Goal: Transaction & Acquisition: Purchase product/service

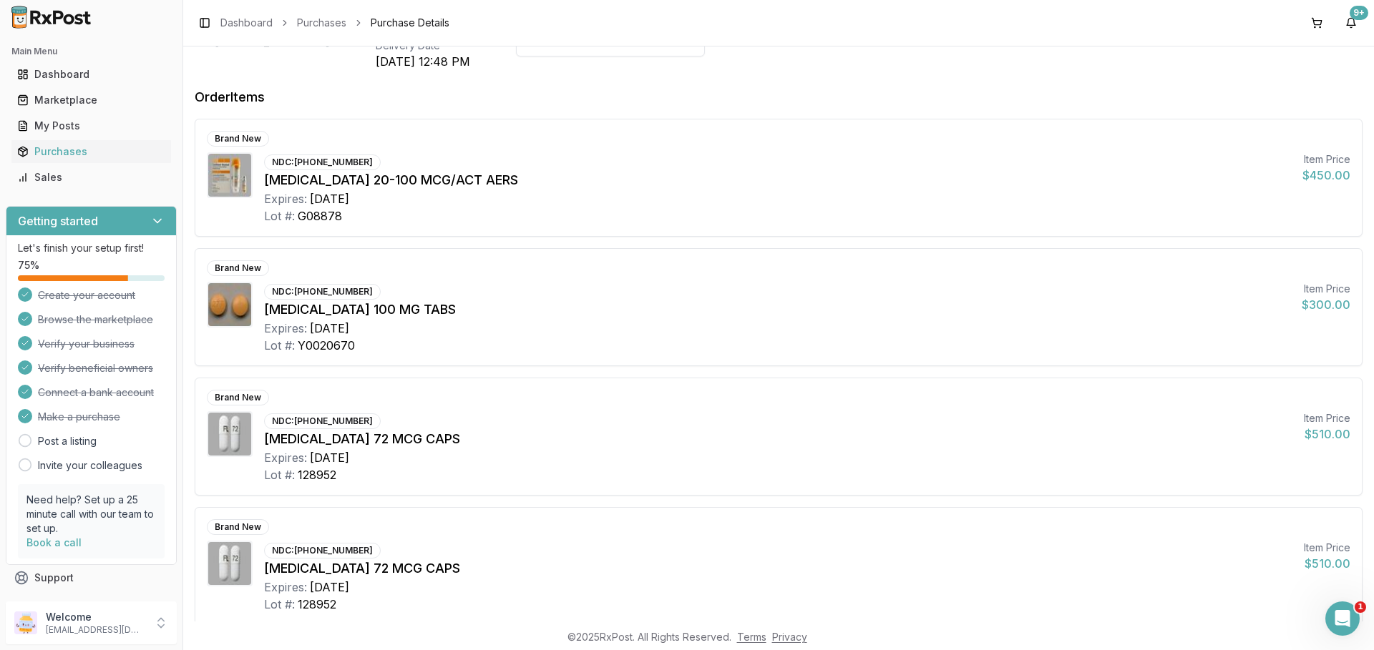
scroll to position [224, 0]
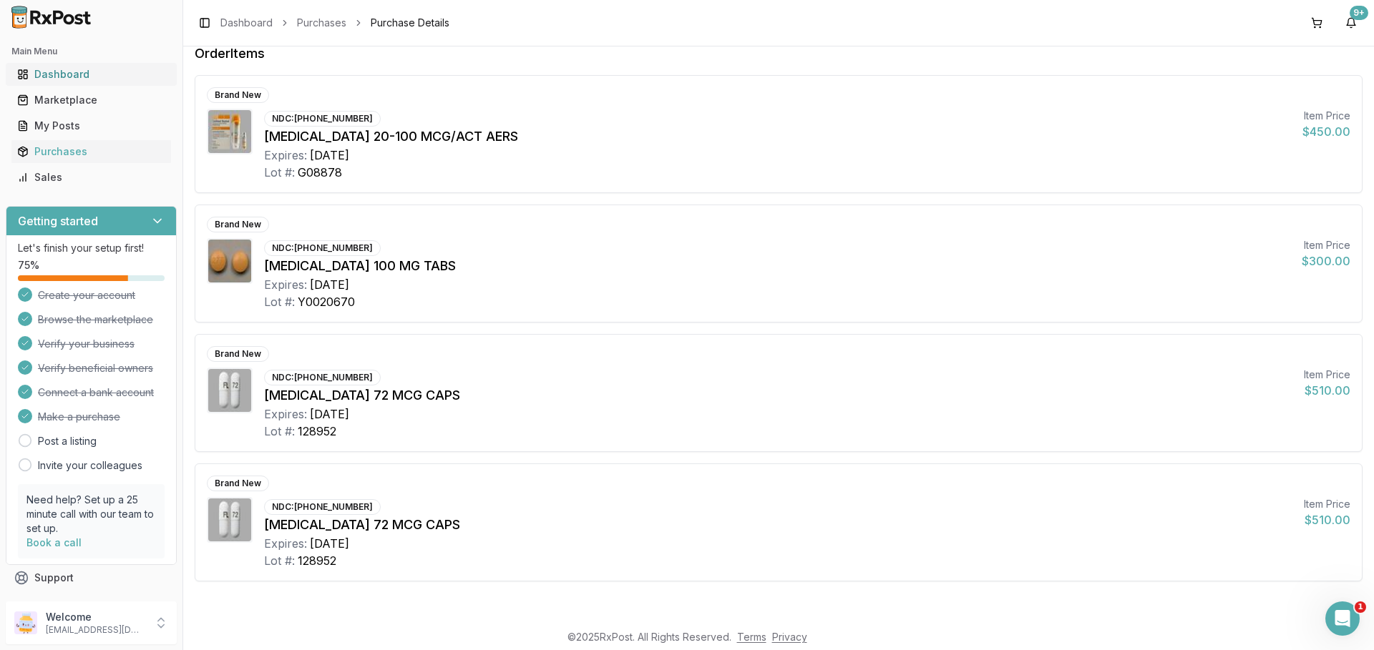
click at [64, 81] on div "Dashboard" at bounding box center [91, 74] width 148 height 14
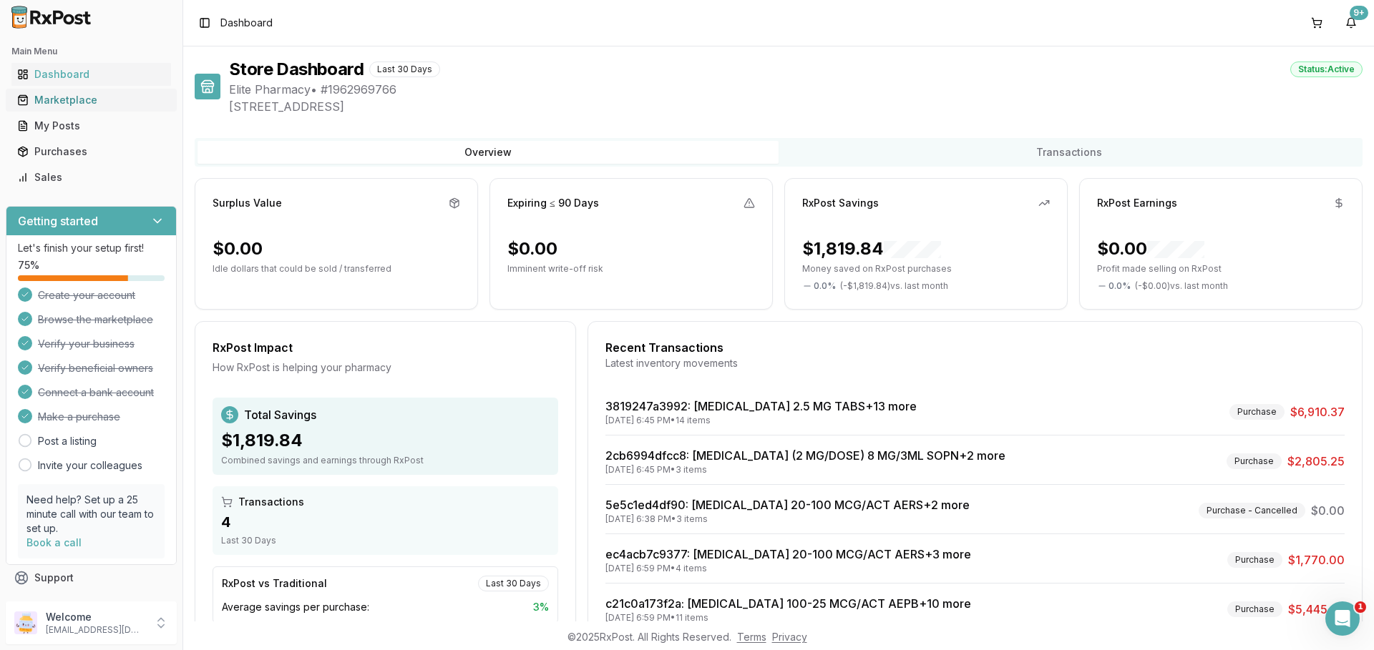
click at [63, 97] on div "Marketplace" at bounding box center [91, 100] width 148 height 14
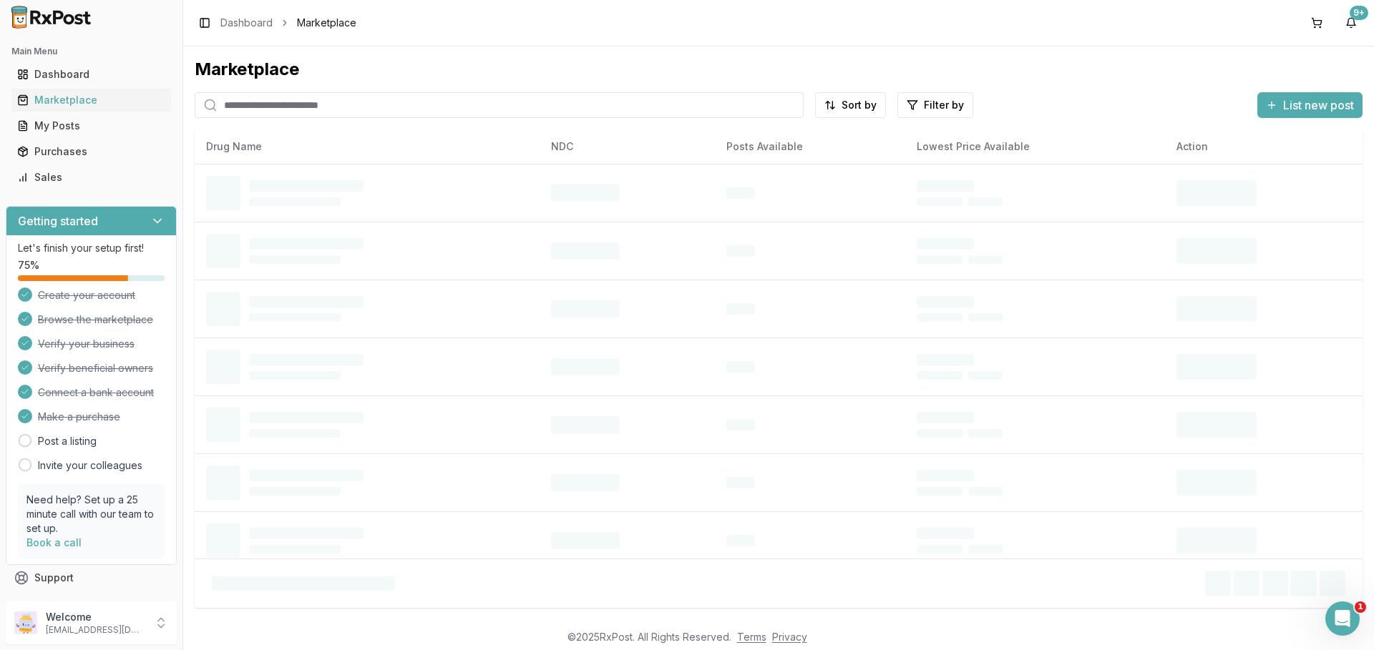
click at [379, 105] on input "search" at bounding box center [499, 105] width 609 height 26
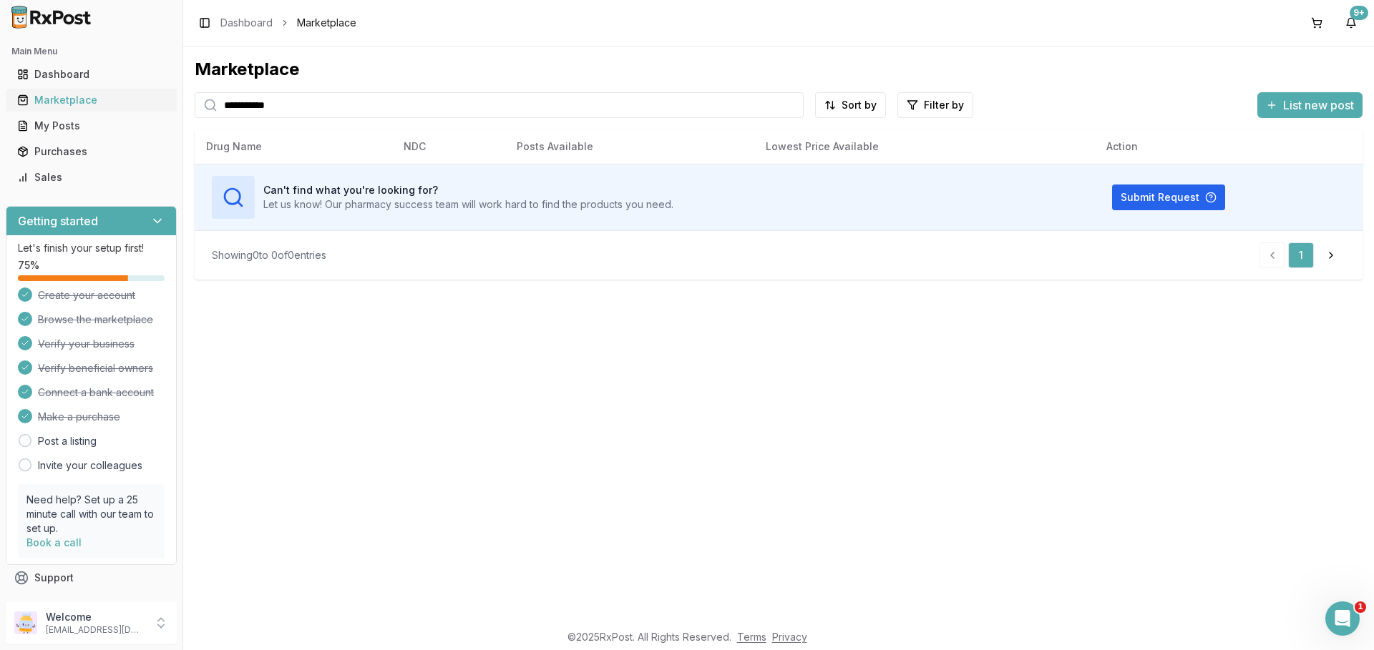
drag, startPoint x: 365, startPoint y: 112, endPoint x: 147, endPoint y: 108, distance: 218.3
click at [147, 108] on div "**********" at bounding box center [687, 325] width 1374 height 650
type input "*********"
click at [58, 74] on div "Dashboard" at bounding box center [91, 74] width 148 height 14
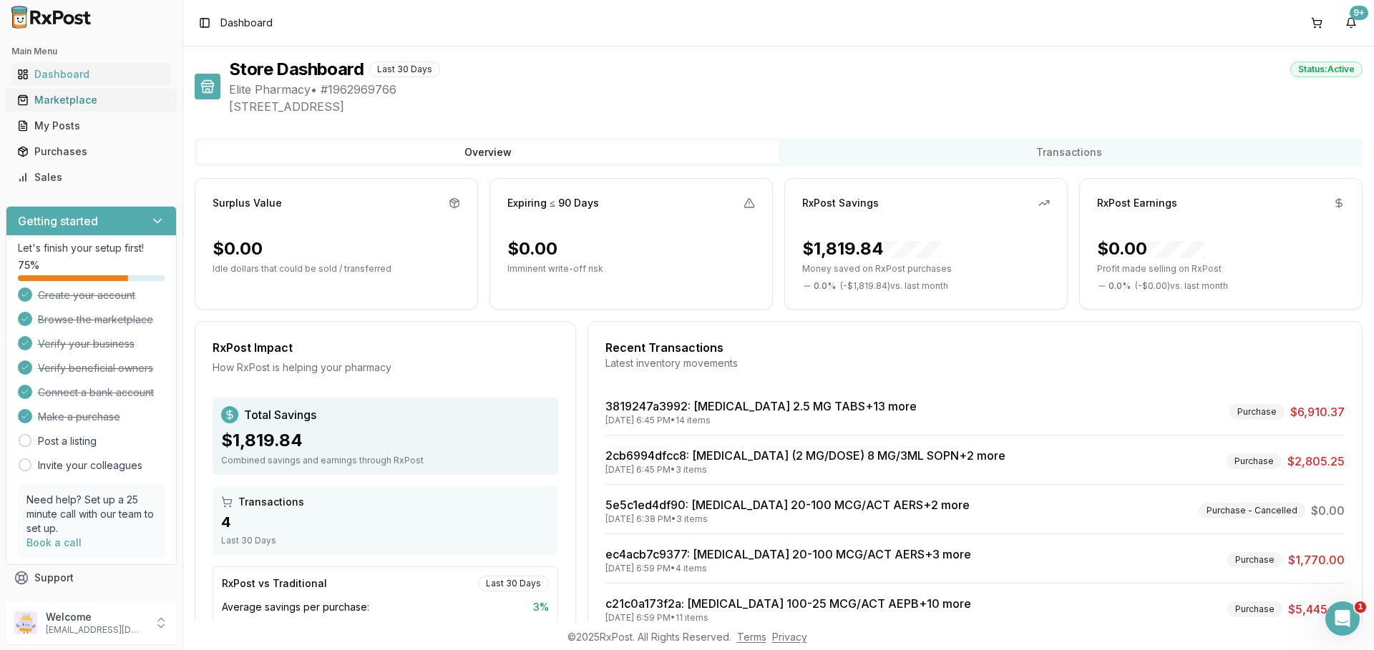
click at [87, 89] on link "Marketplace" at bounding box center [91, 100] width 160 height 26
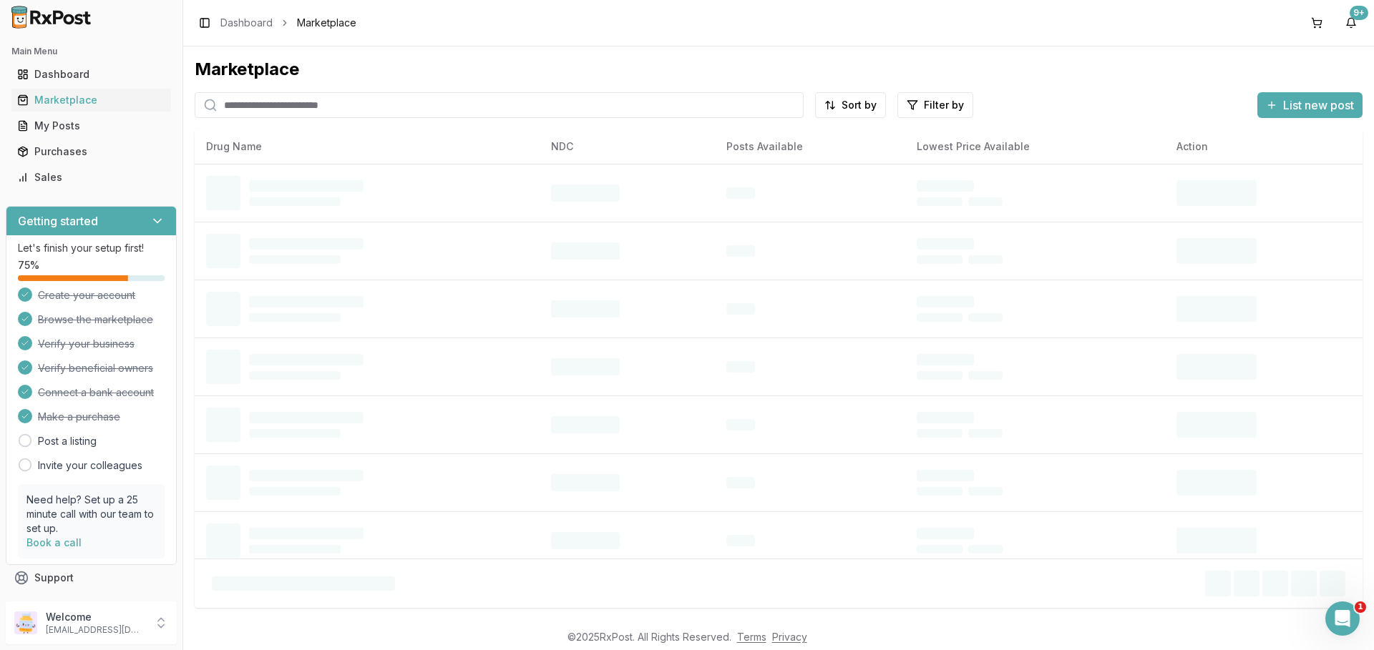
click at [321, 99] on input "search" at bounding box center [499, 105] width 609 height 26
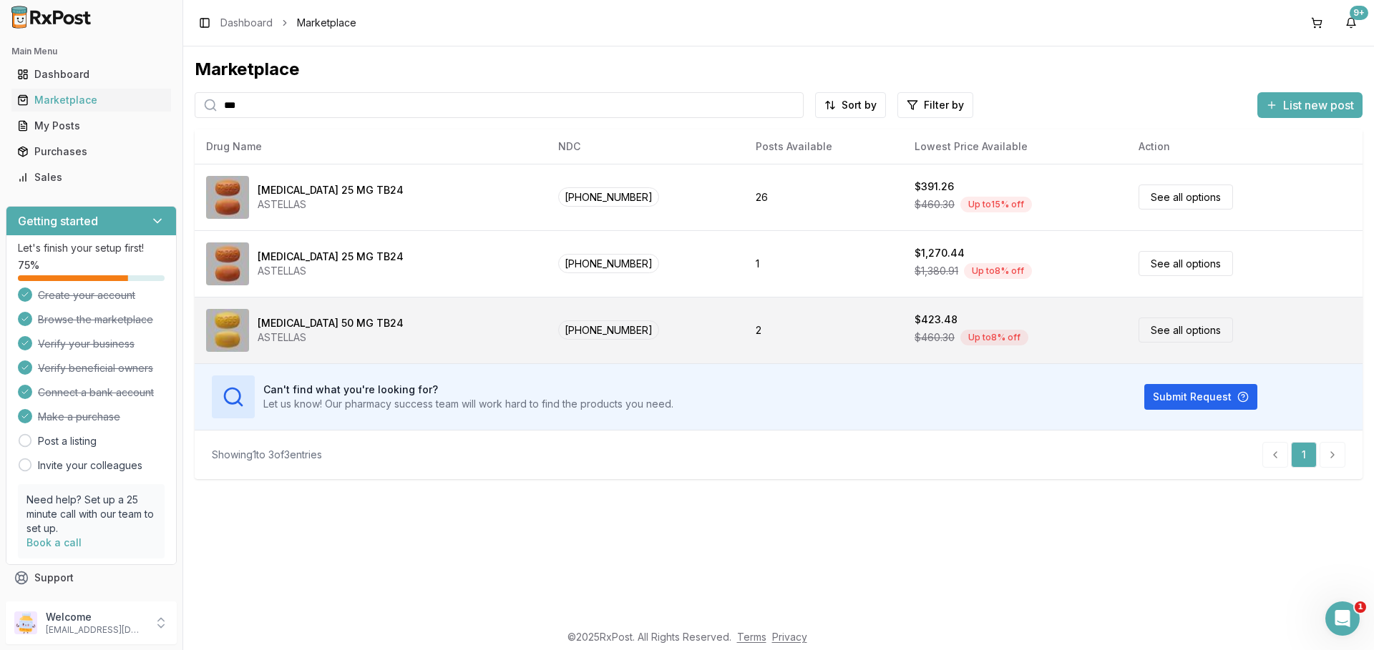
type input "***"
click at [339, 322] on div "Myrbetriq 50 MG TB24" at bounding box center [331, 323] width 146 height 14
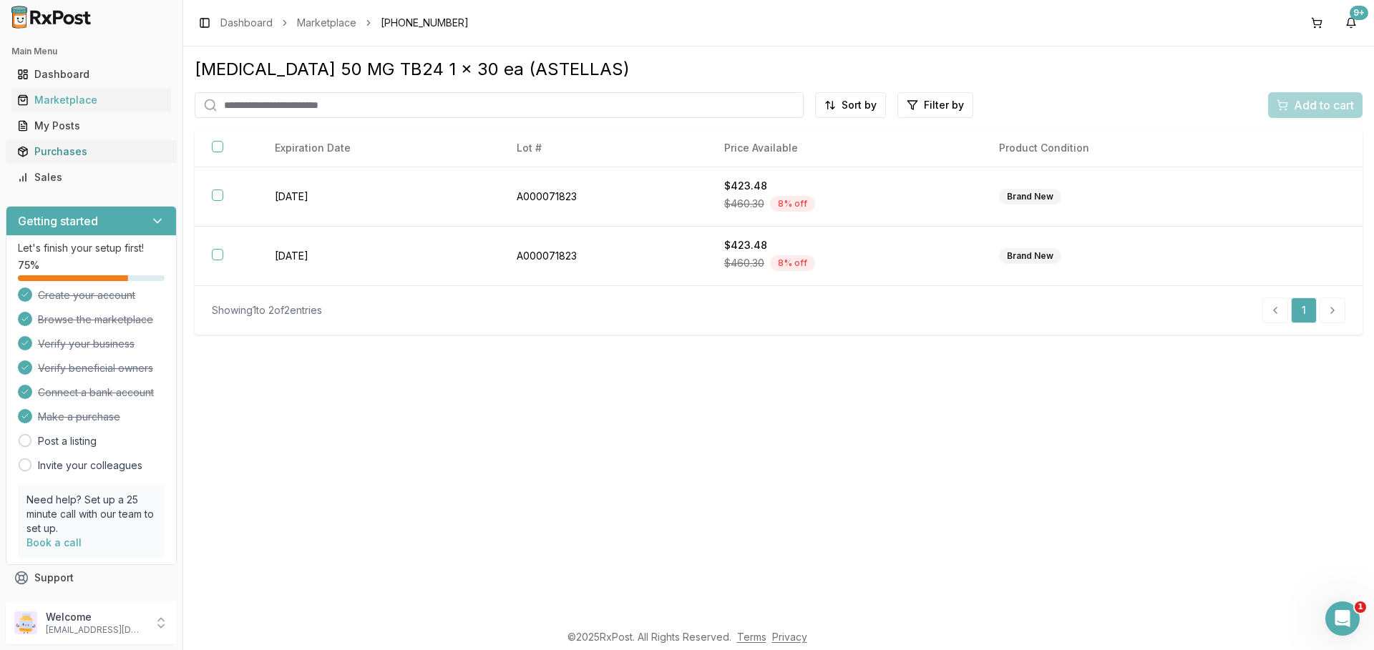
click at [59, 152] on div "Purchases" at bounding box center [91, 152] width 148 height 14
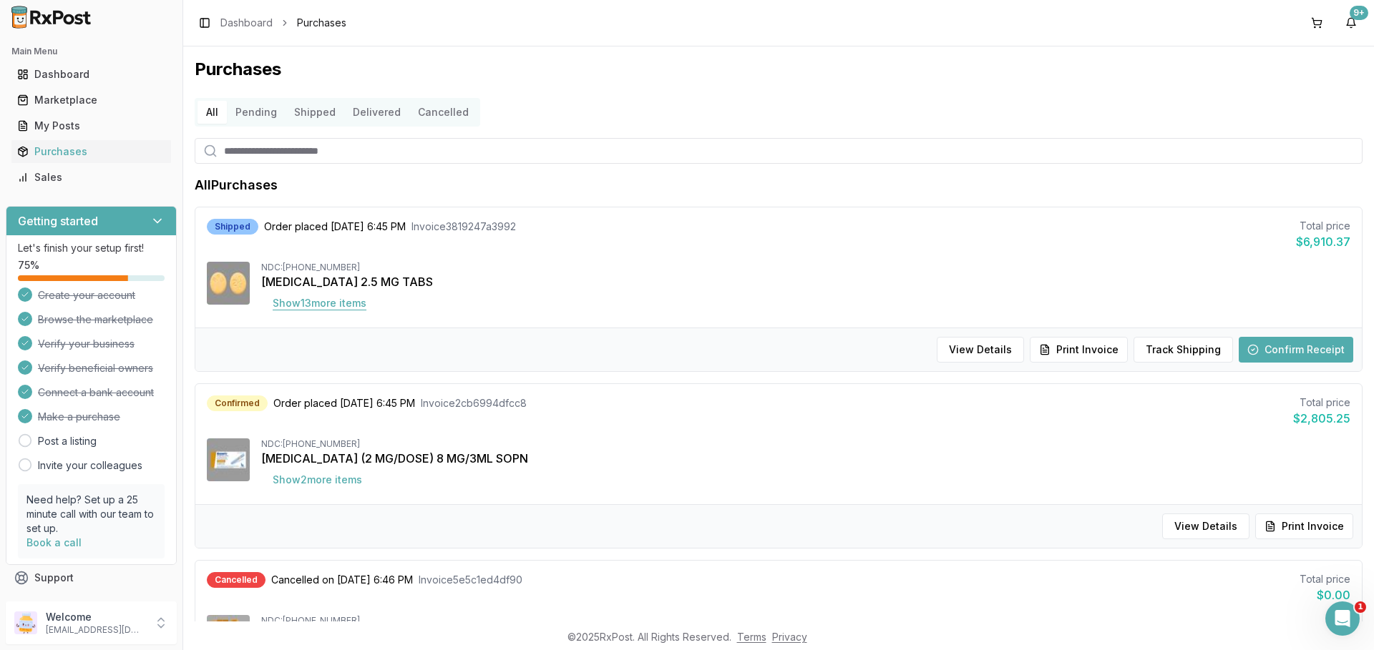
click at [325, 295] on button "Show 13 more item s" at bounding box center [319, 304] width 117 height 26
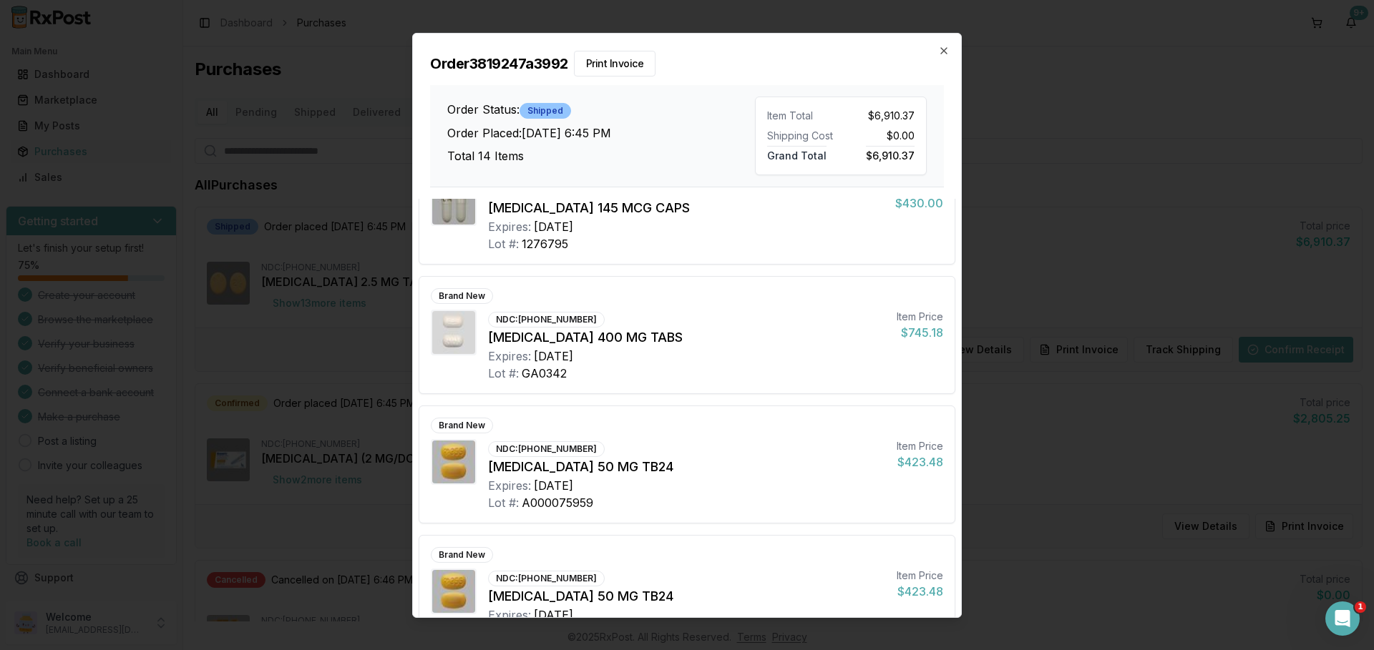
scroll to position [1395, 0]
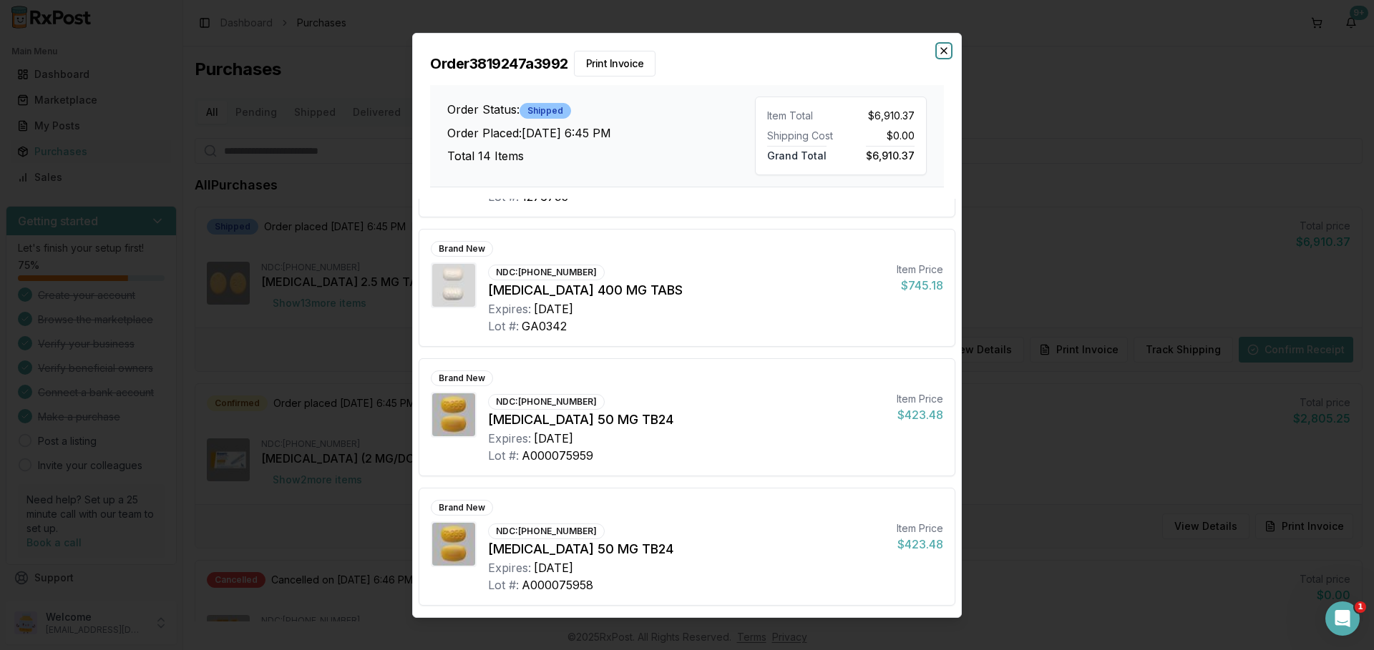
click at [949, 54] on icon "button" at bounding box center [943, 49] width 11 height 11
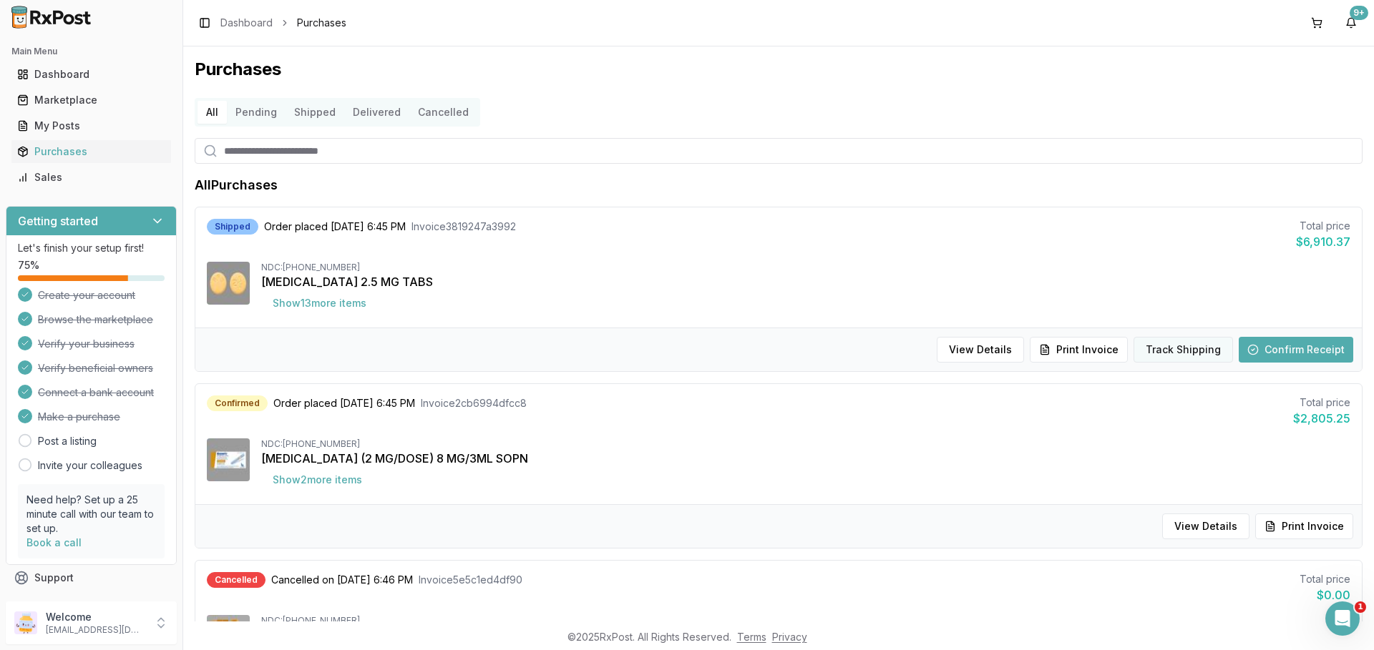
click at [1183, 351] on button "Track Shipping" at bounding box center [1182, 350] width 99 height 26
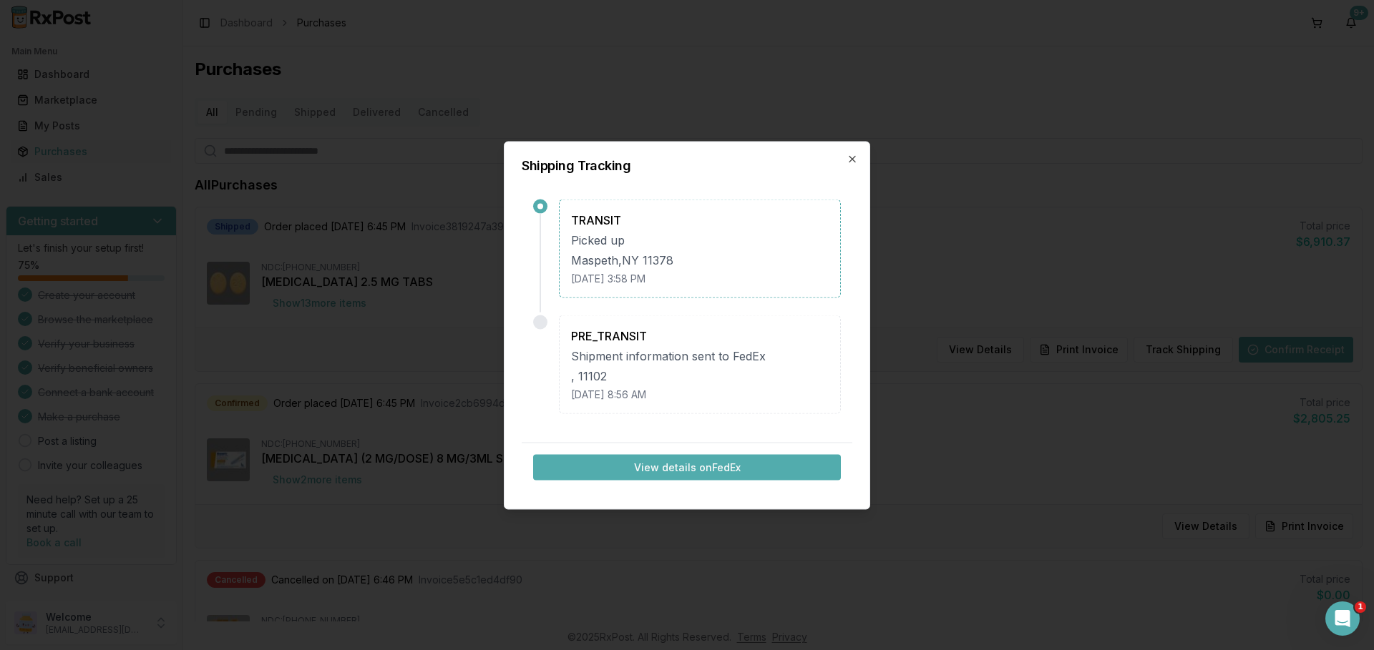
click at [679, 471] on button "View details on FedEx" at bounding box center [687, 467] width 308 height 26
click at [853, 159] on icon "button" at bounding box center [851, 158] width 11 height 11
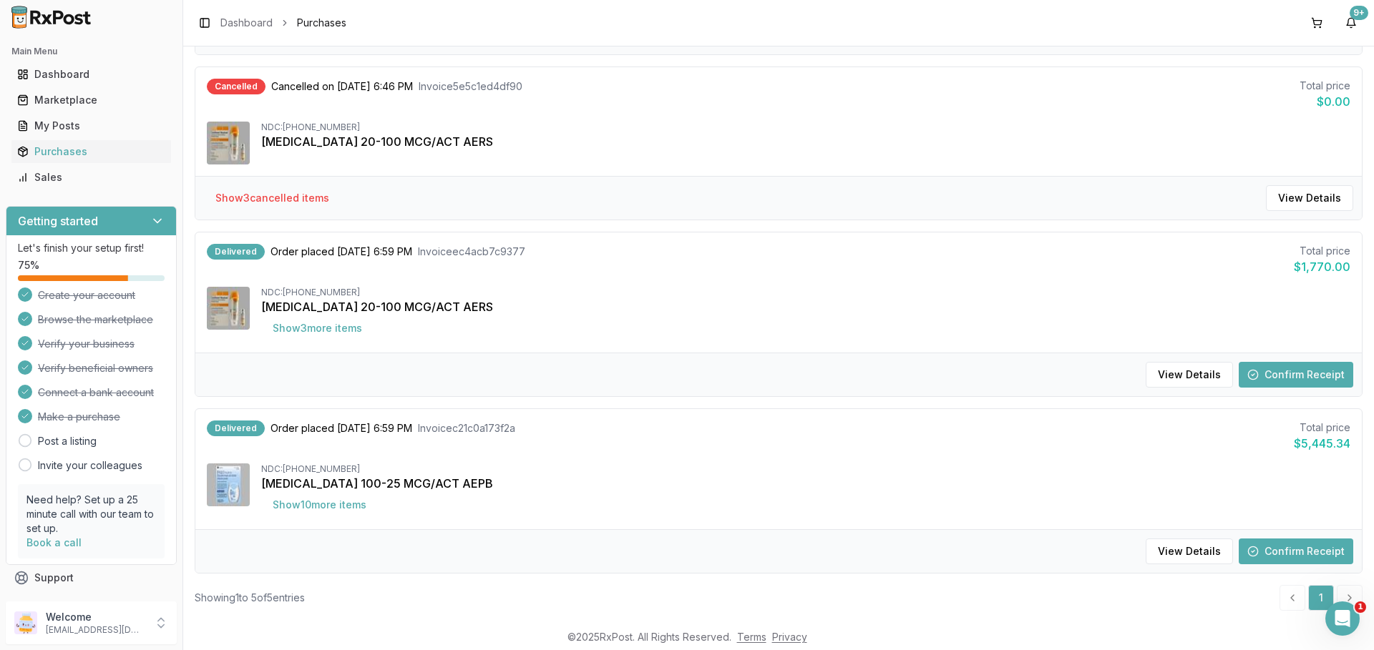
scroll to position [517, 0]
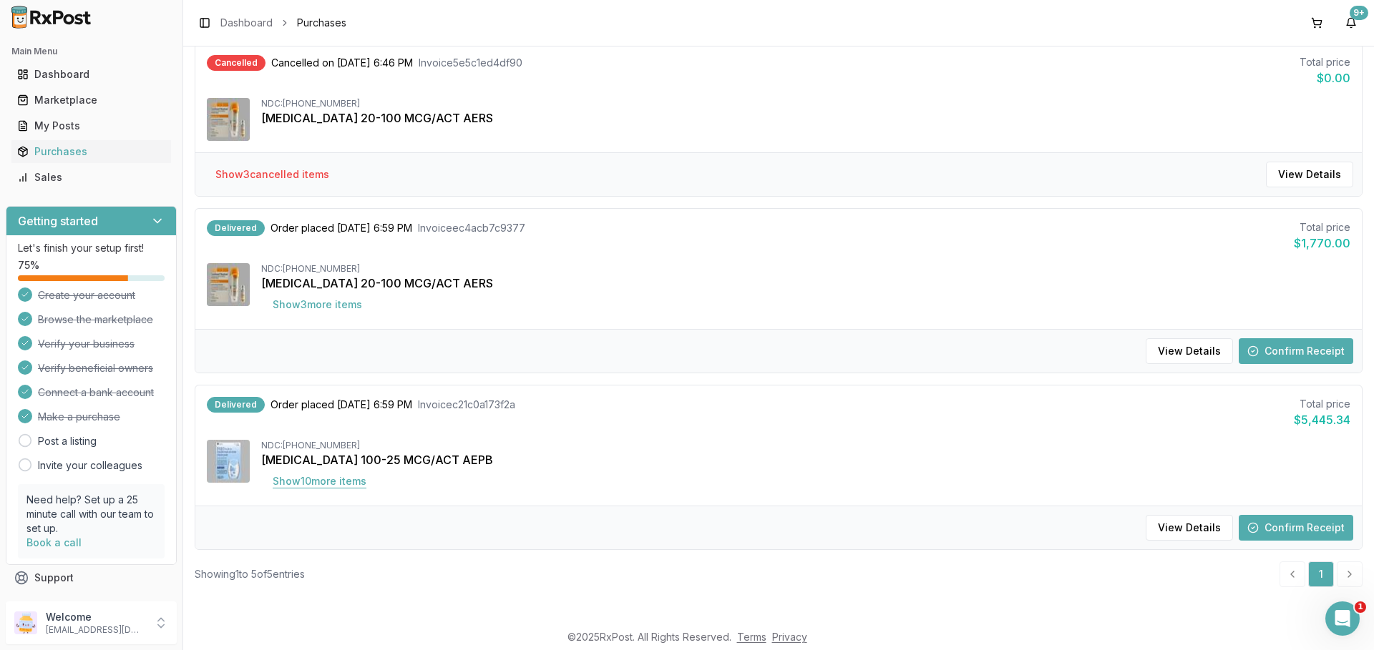
click at [342, 479] on button "Show 10 more item s" at bounding box center [319, 482] width 117 height 26
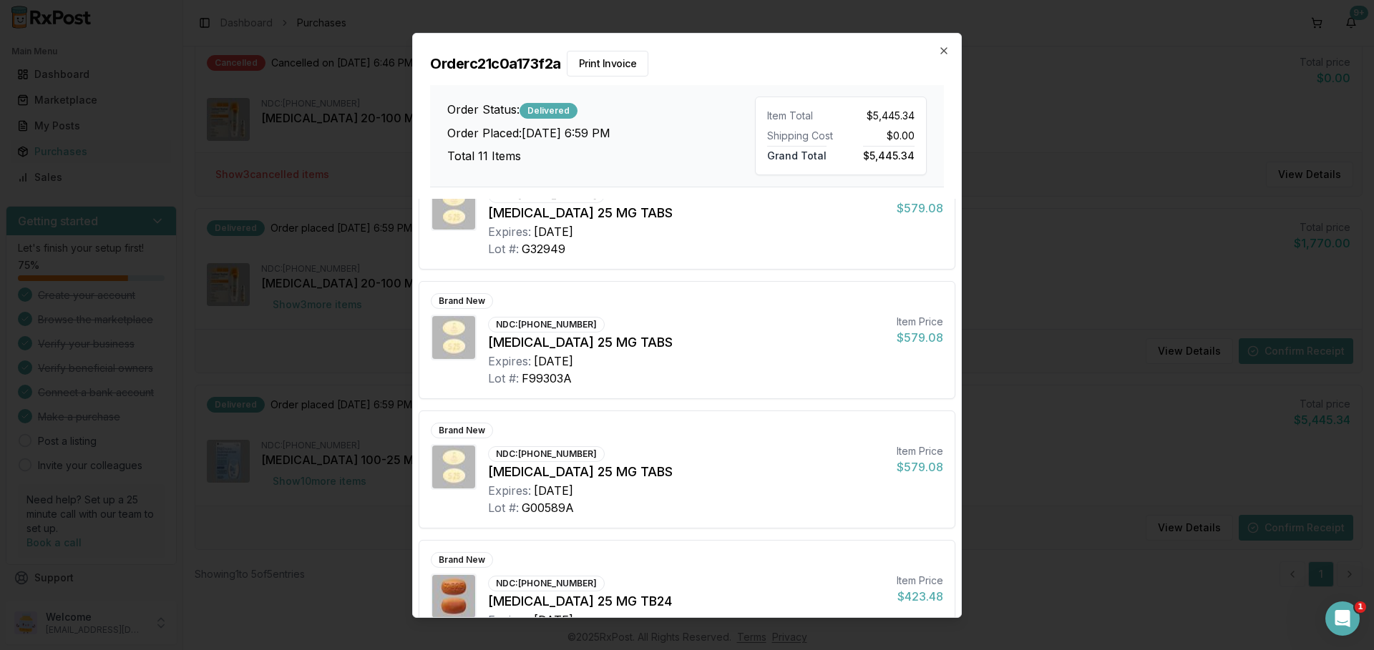
scroll to position [815, 0]
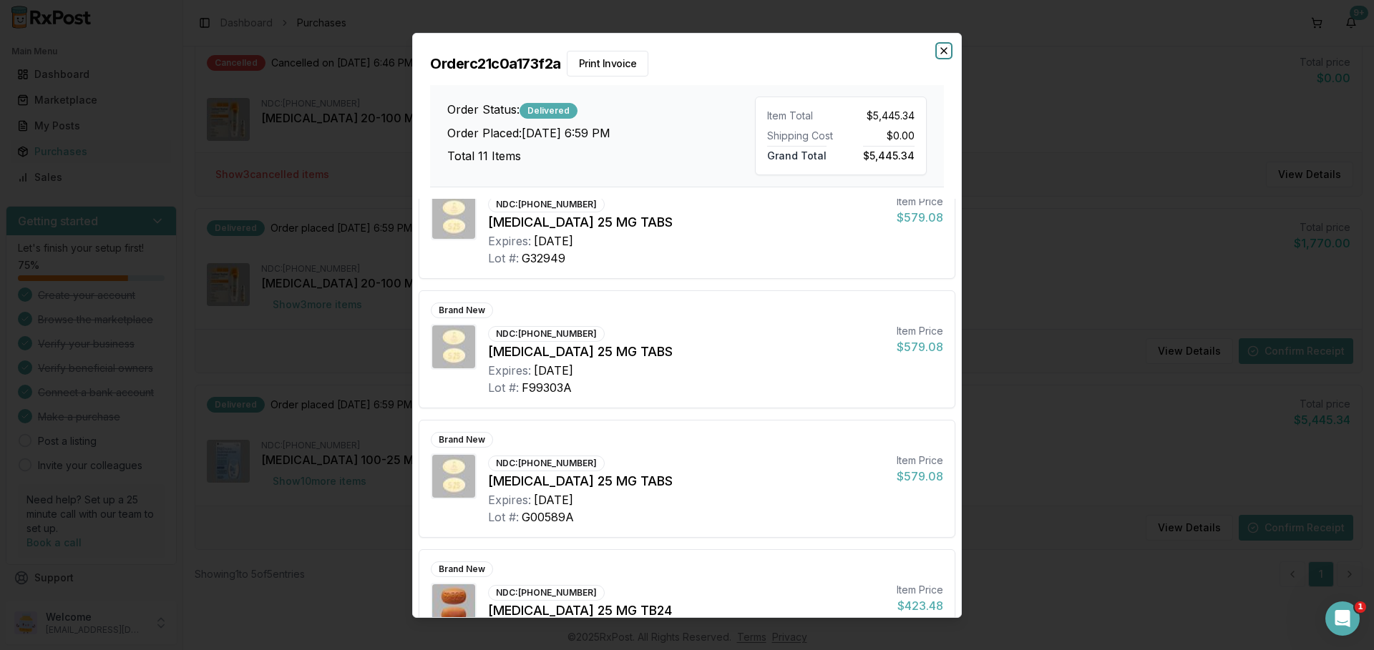
click at [942, 51] on icon "button" at bounding box center [943, 49] width 11 height 11
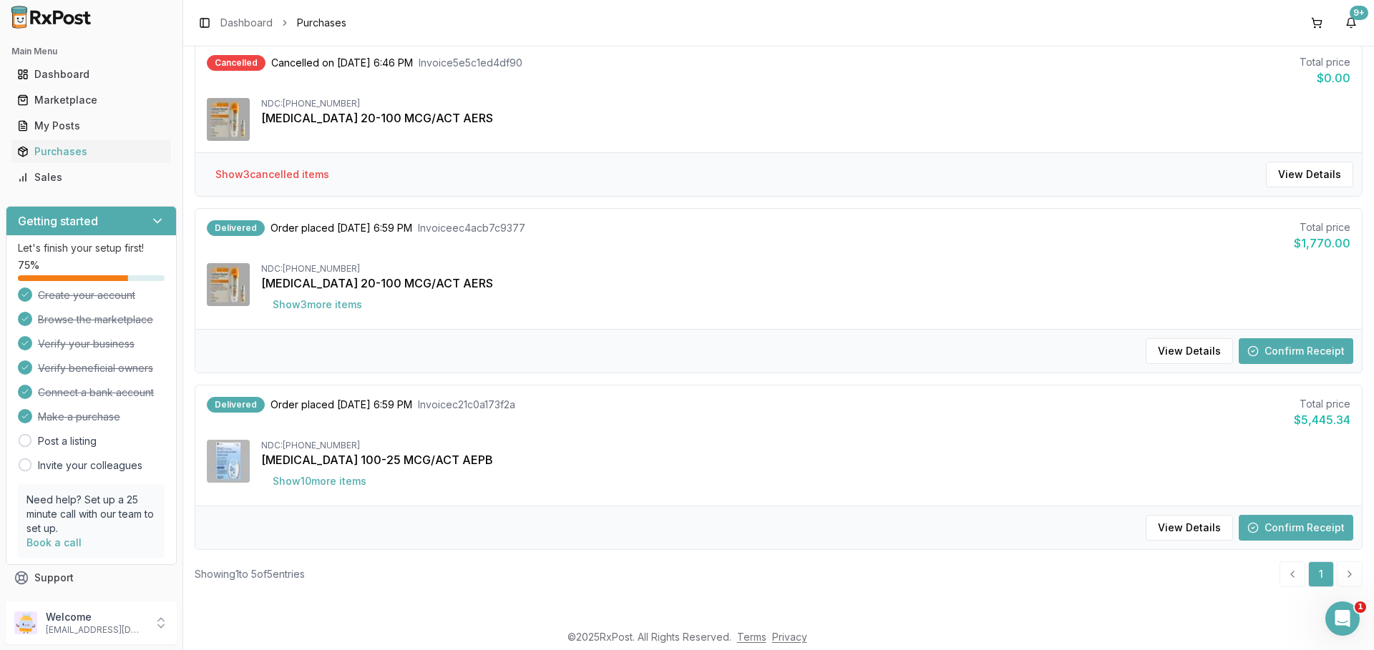
click at [1312, 528] on button "Confirm Receipt" at bounding box center [1296, 528] width 114 height 26
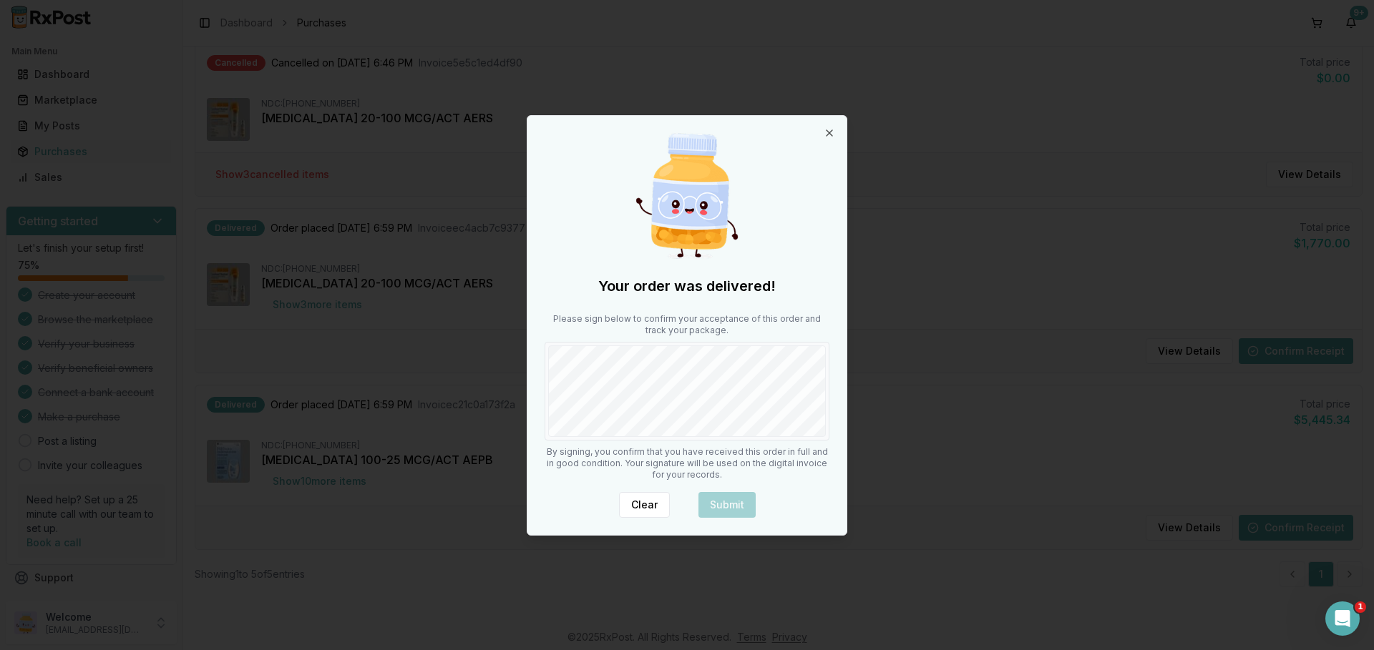
click at [778, 513] on div "Your order was delivered! Please sign below to confirm your acceptance of this …" at bounding box center [686, 325] width 319 height 419
click at [723, 504] on button "Submit" at bounding box center [726, 505] width 57 height 26
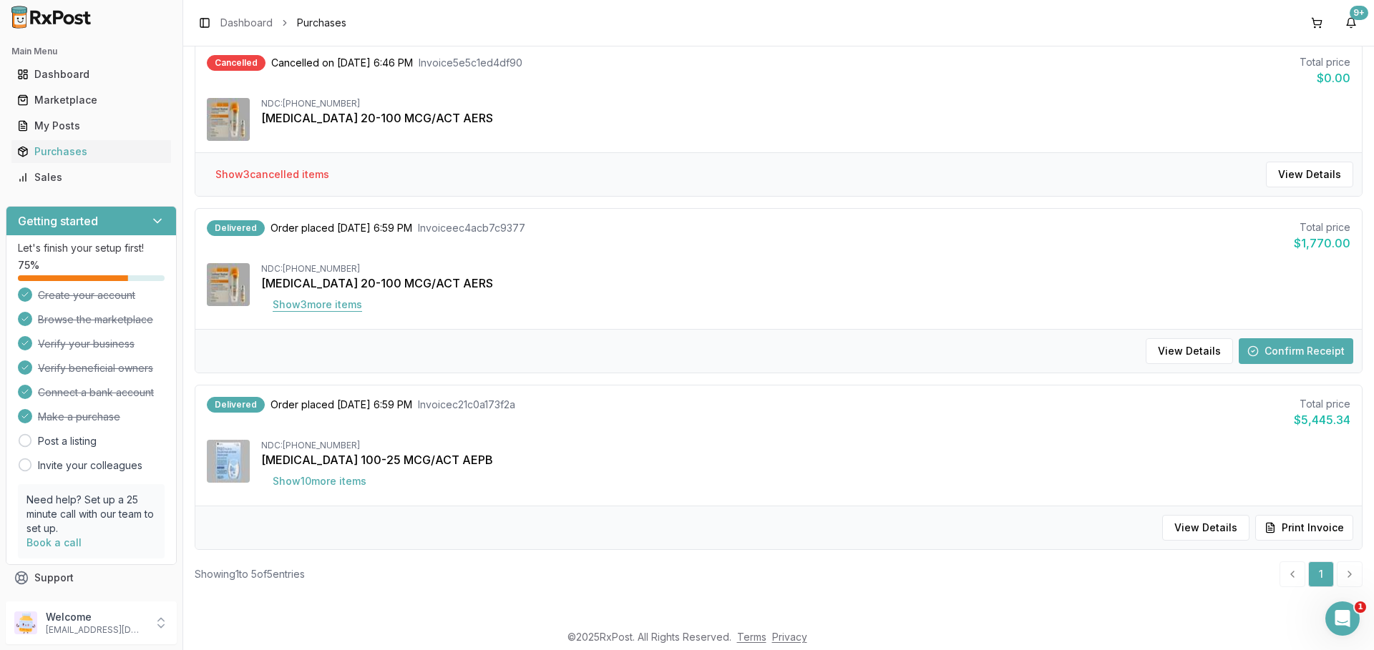
click at [311, 313] on button "Show 3 more item s" at bounding box center [317, 305] width 112 height 26
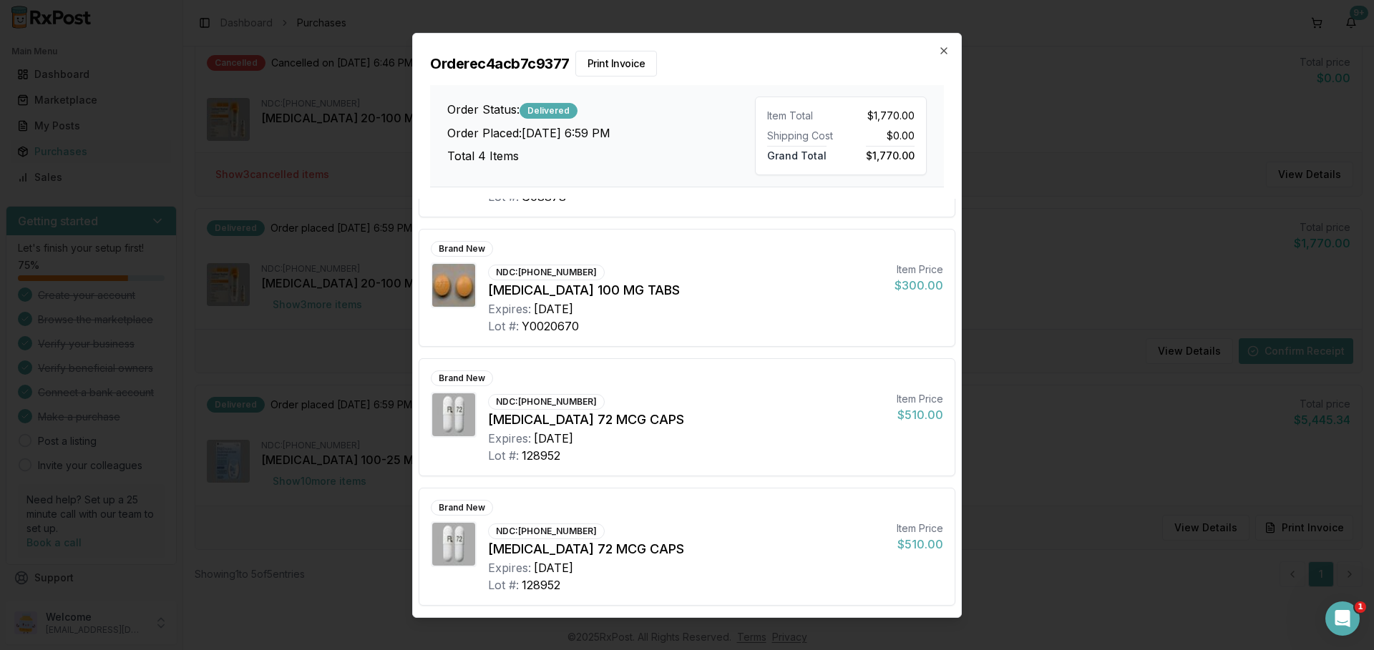
scroll to position [0, 0]
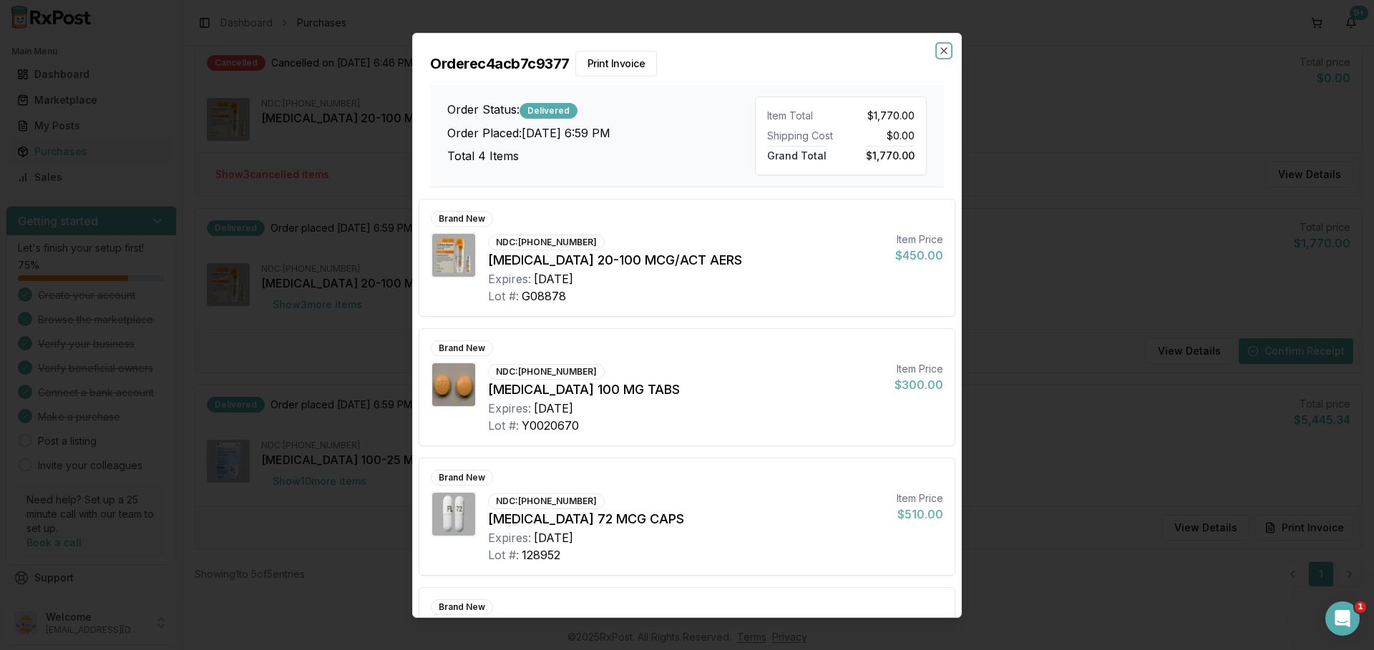
click at [947, 44] on icon "button" at bounding box center [943, 49] width 11 height 11
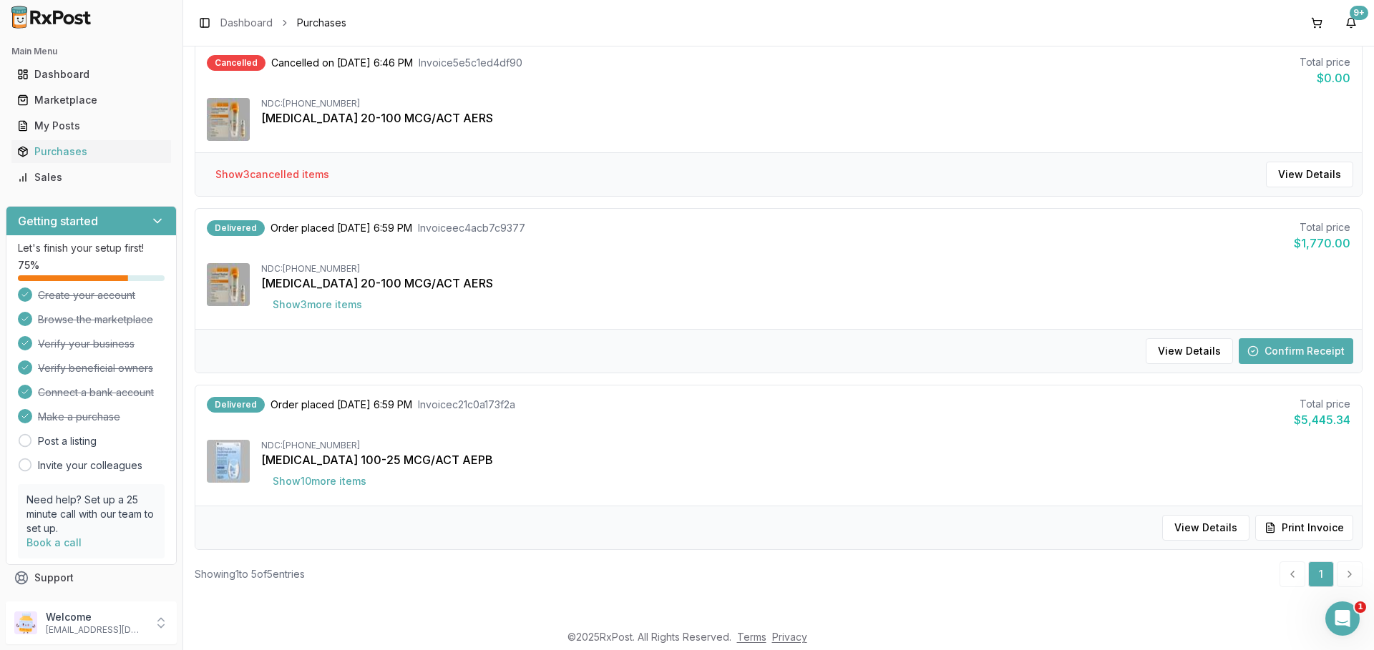
click at [1299, 353] on button "Confirm Receipt" at bounding box center [1296, 351] width 114 height 26
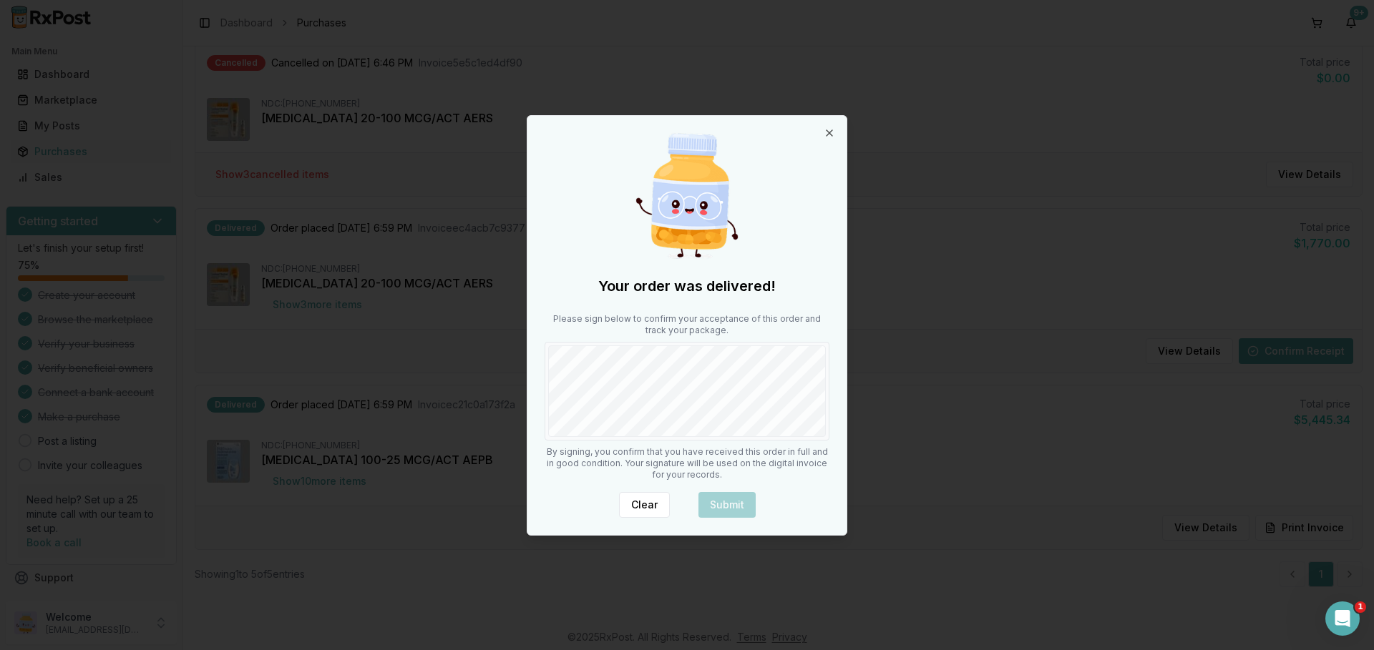
click at [778, 506] on div "Your order was delivered! Please sign below to confirm your acceptance of this …" at bounding box center [686, 325] width 319 height 419
click at [721, 508] on button "Submit" at bounding box center [726, 505] width 57 height 26
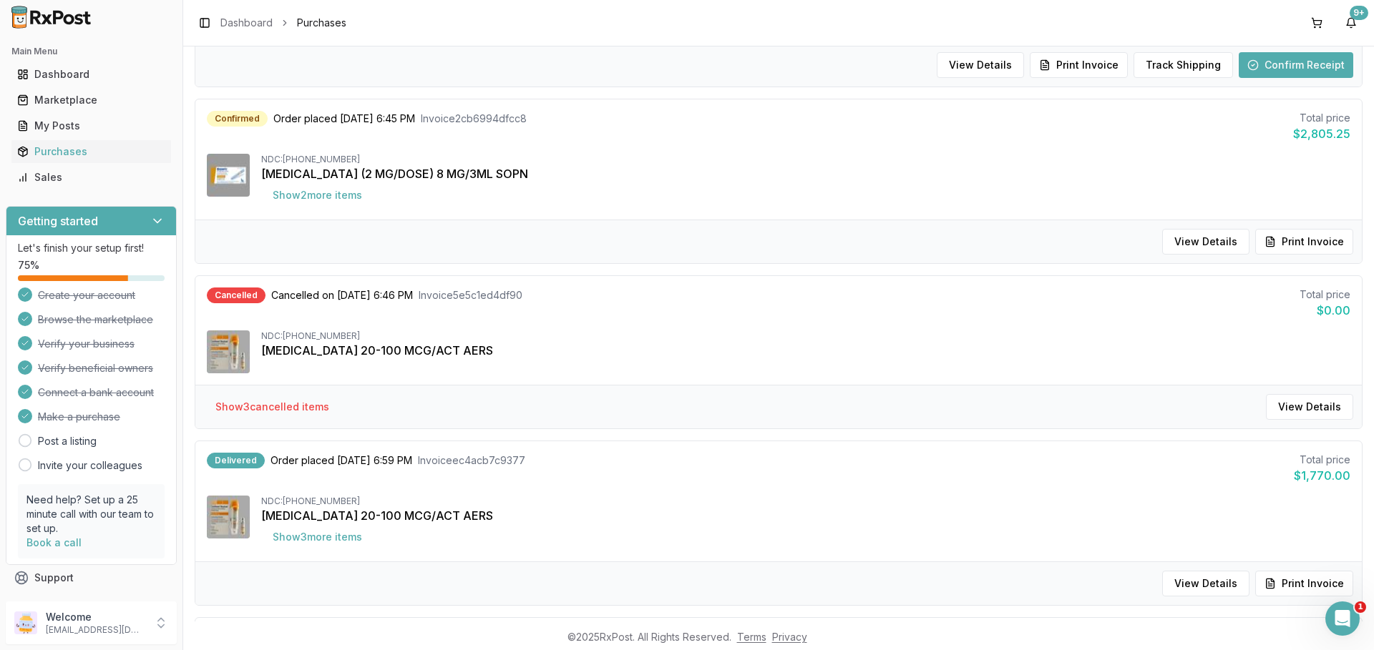
scroll to position [279, 0]
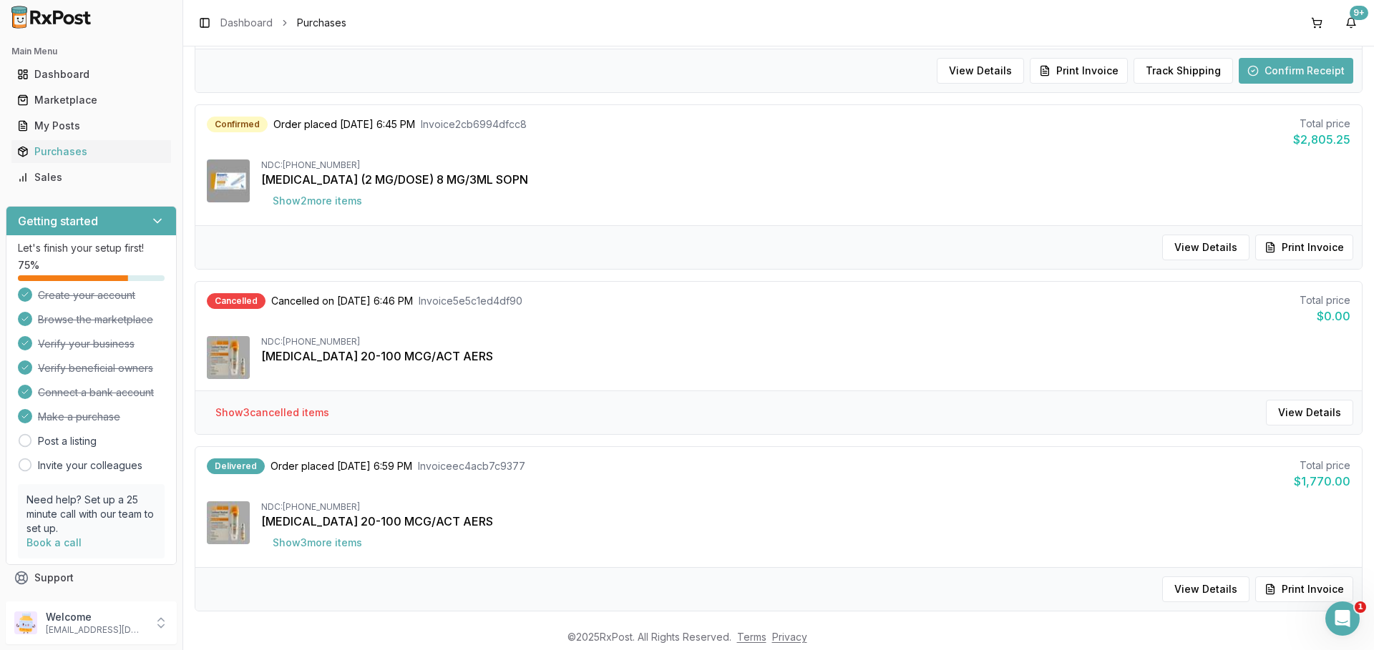
click at [559, 255] on div "View Details Print Invoice" at bounding box center [778, 247] width 1166 height 44
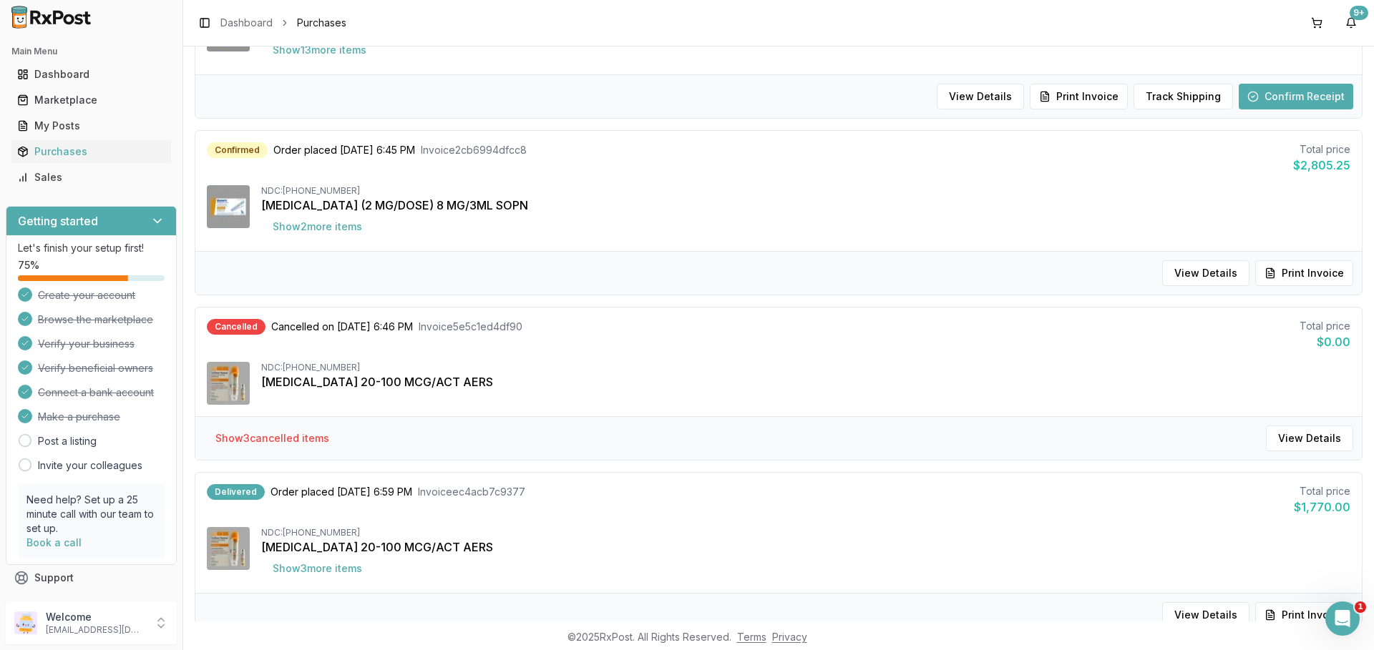
scroll to position [183, 0]
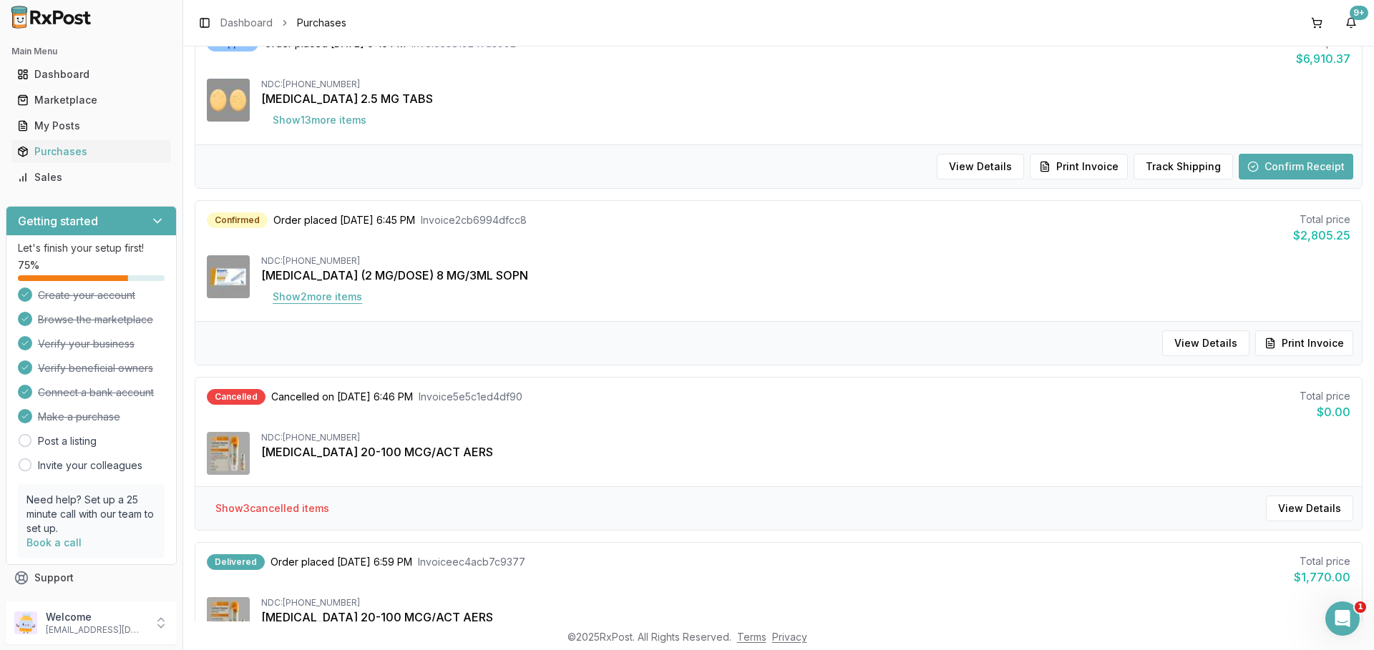
click at [347, 289] on button "Show 2 more item s" at bounding box center [317, 297] width 112 height 26
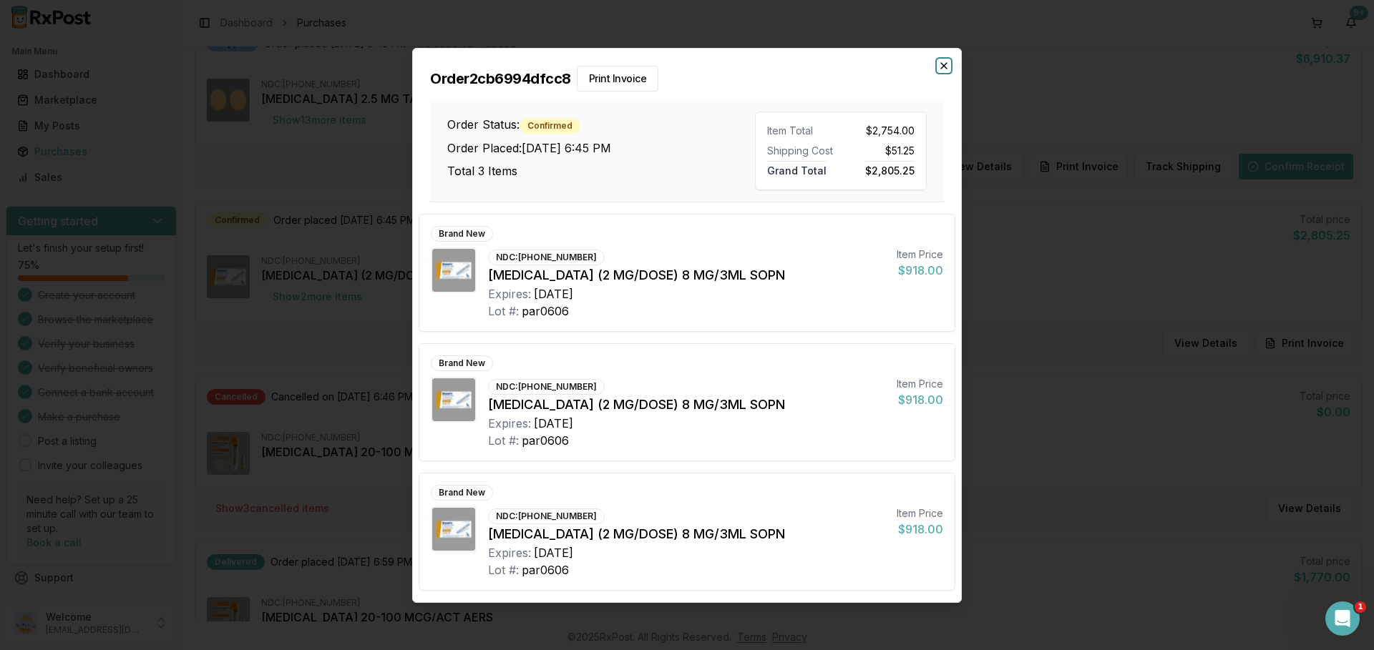
click at [944, 67] on icon "button" at bounding box center [943, 65] width 11 height 11
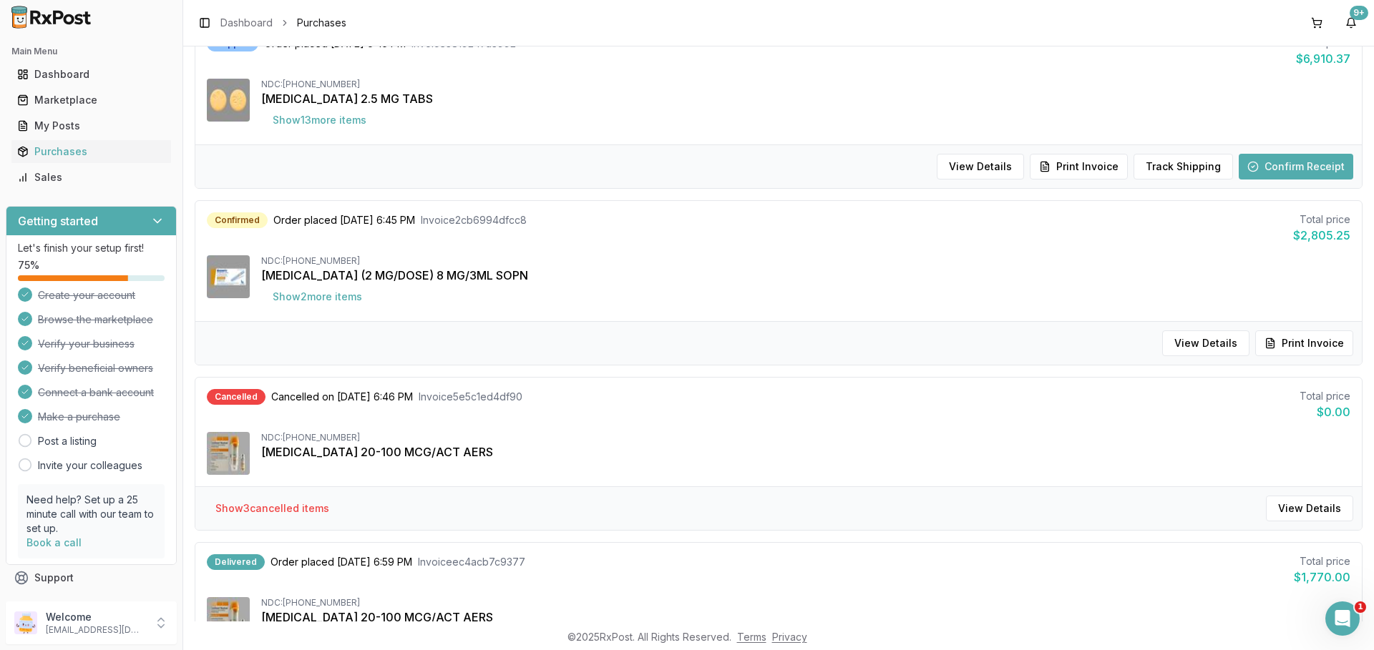
click at [787, 270] on div "[MEDICAL_DATA] (2 MG/DOSE) 8 MG/3ML SOPN" at bounding box center [805, 275] width 1089 height 17
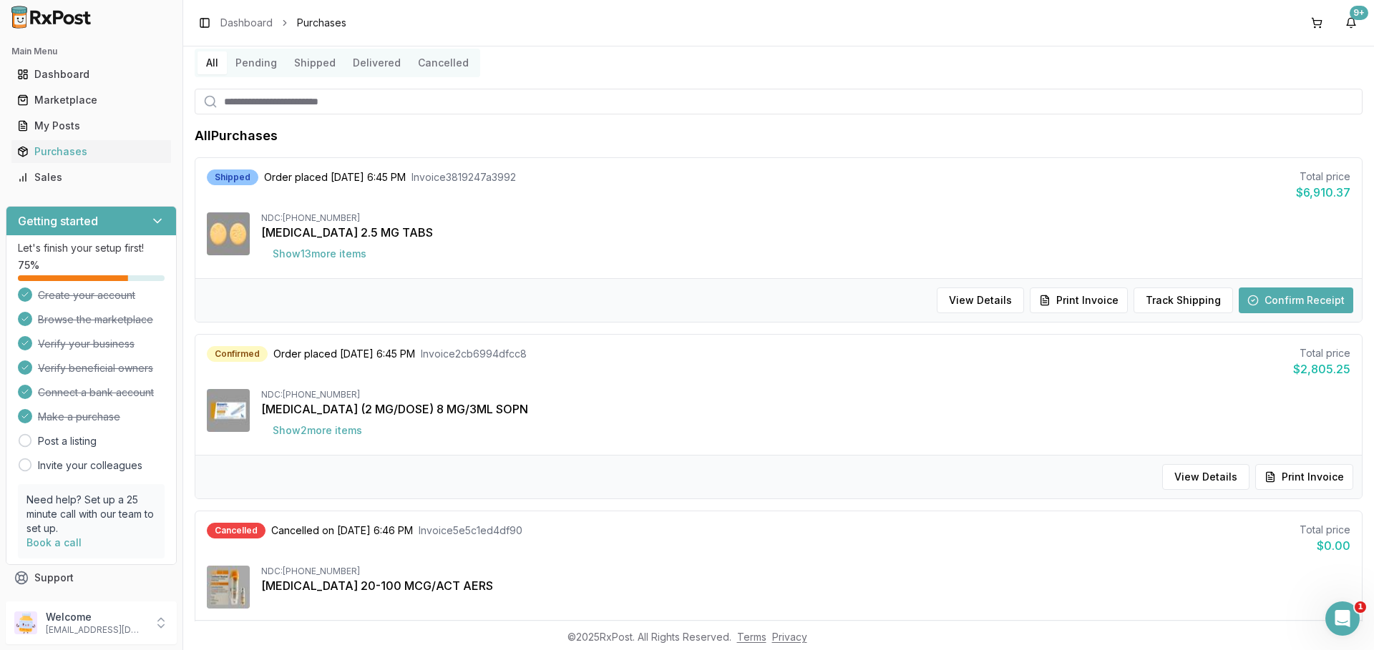
scroll to position [40, 0]
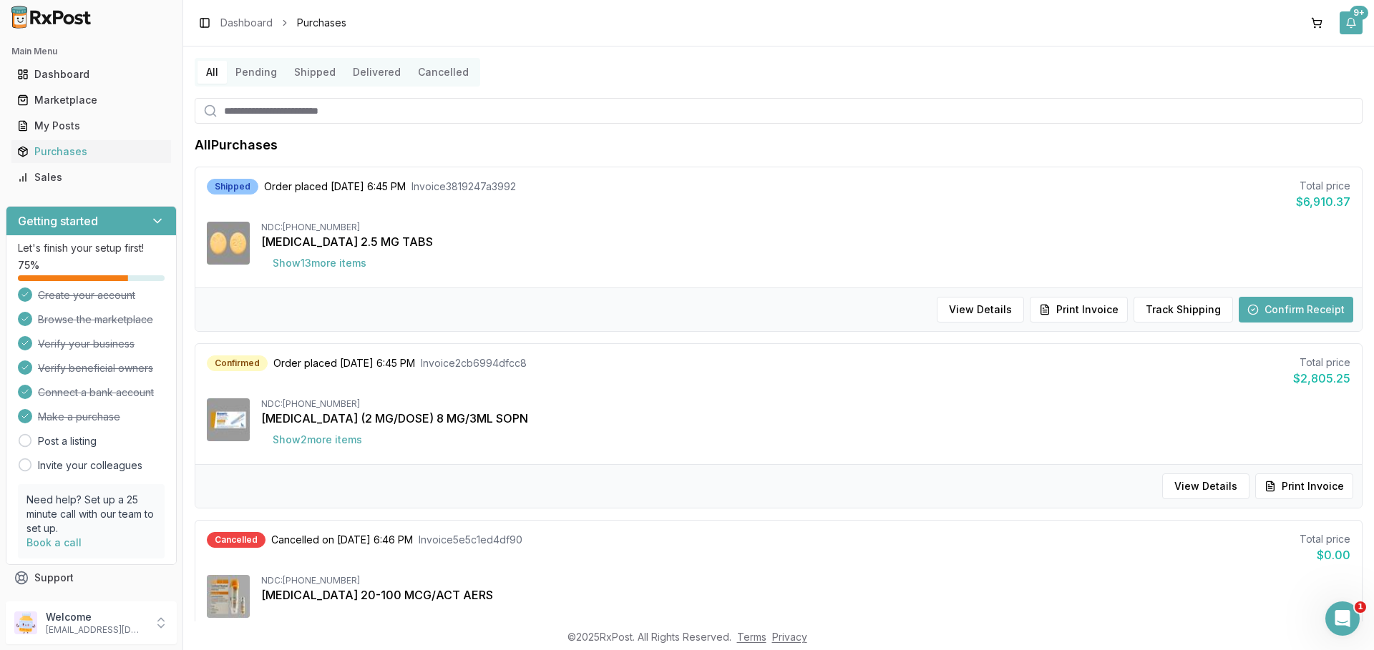
click at [1359, 21] on button "9+" at bounding box center [1350, 22] width 23 height 23
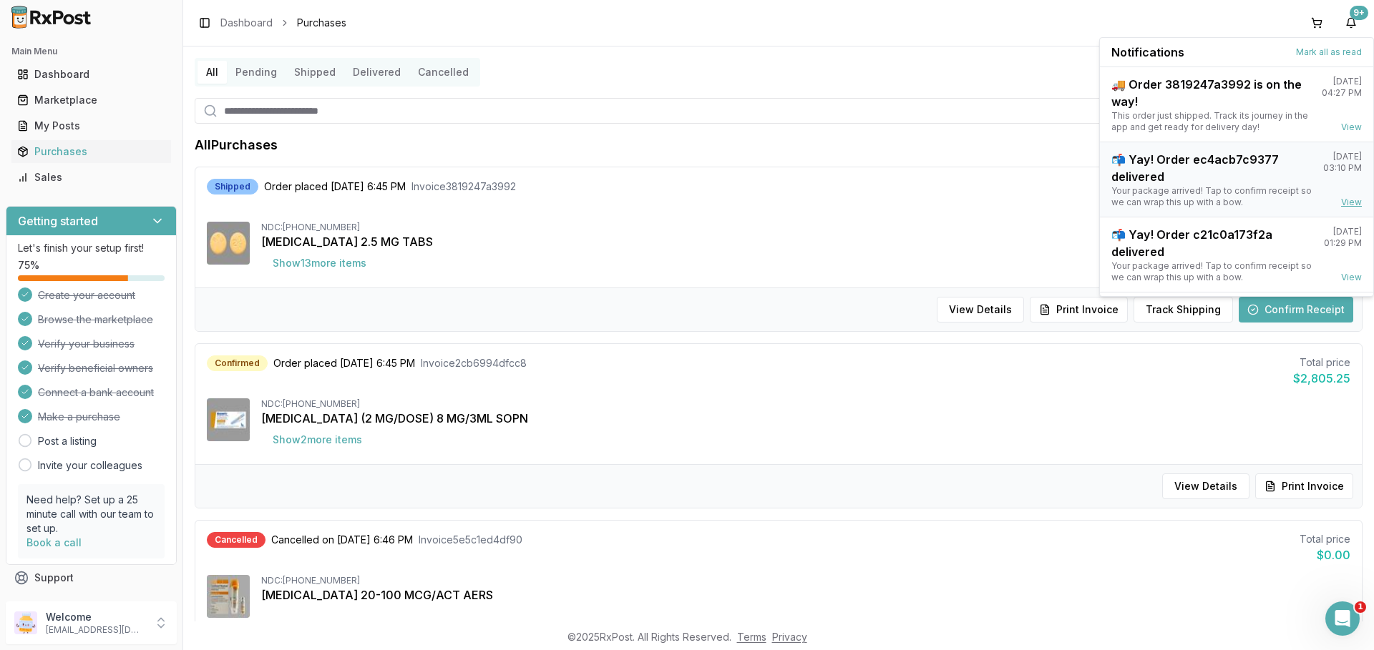
click at [1352, 208] on link "View" at bounding box center [1351, 202] width 21 height 11
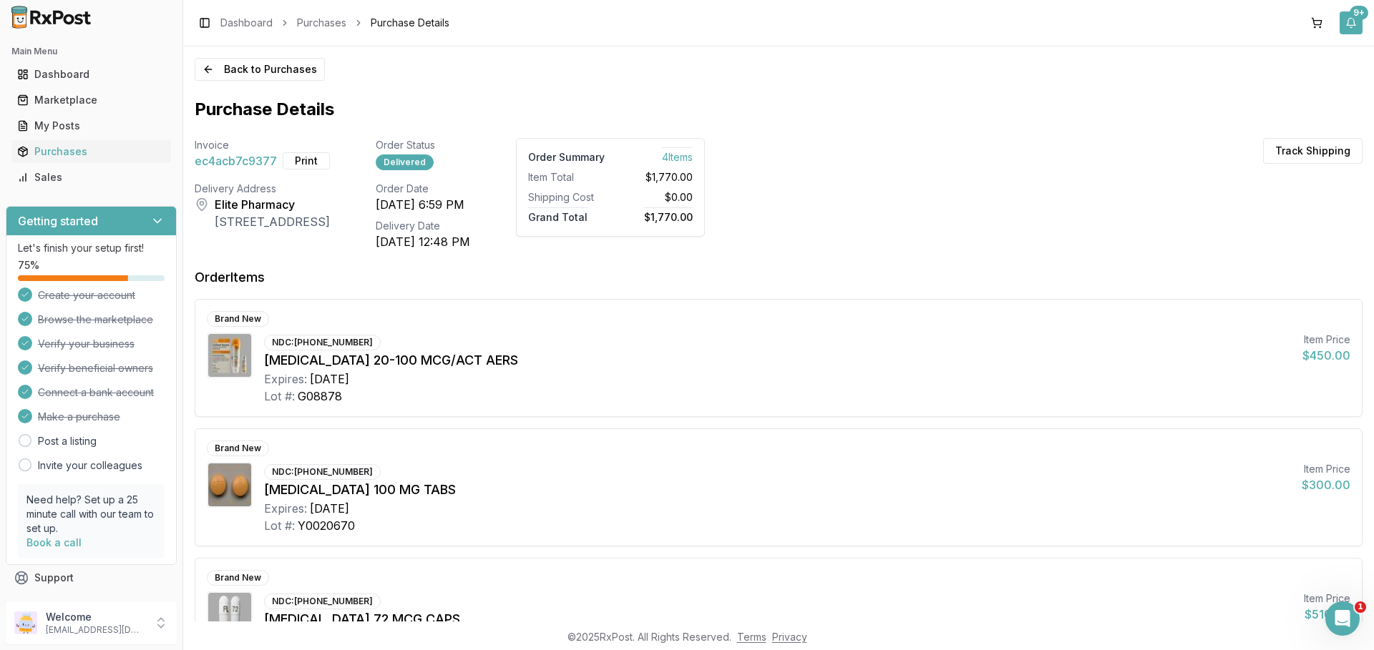
click at [1354, 21] on button "9+" at bounding box center [1350, 22] width 23 height 23
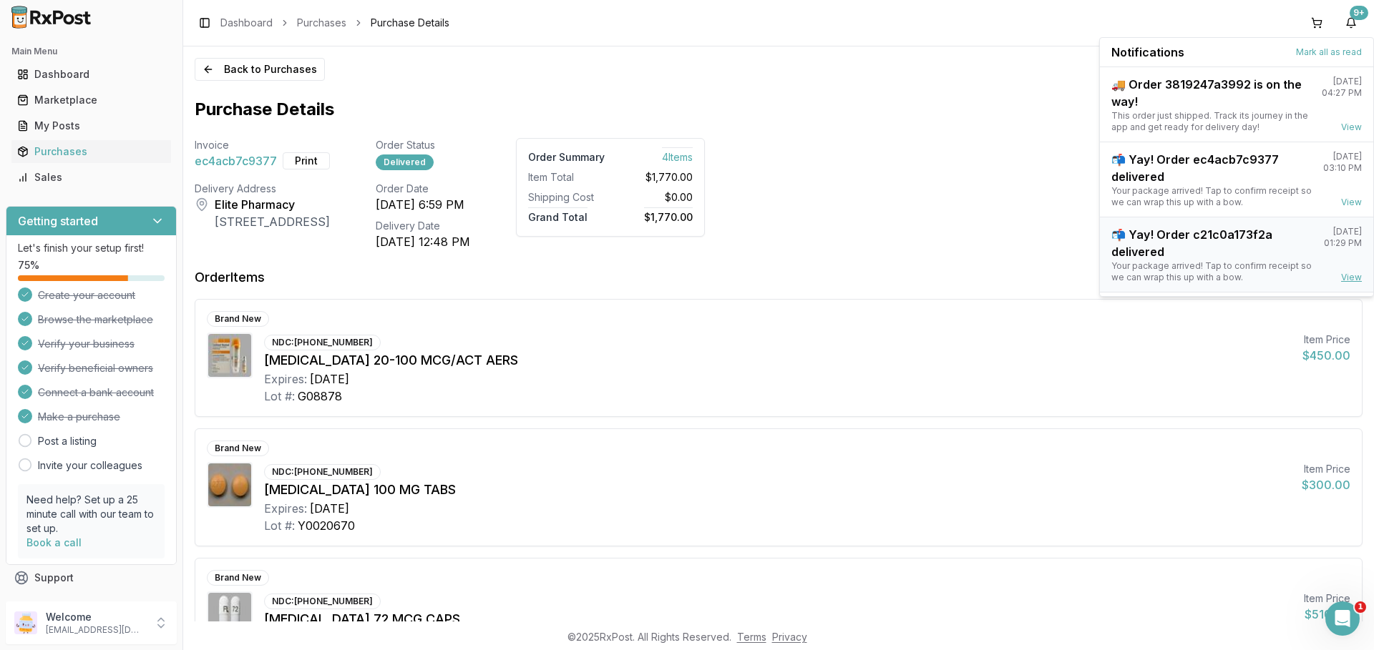
click at [1346, 278] on link "View" at bounding box center [1351, 277] width 21 height 11
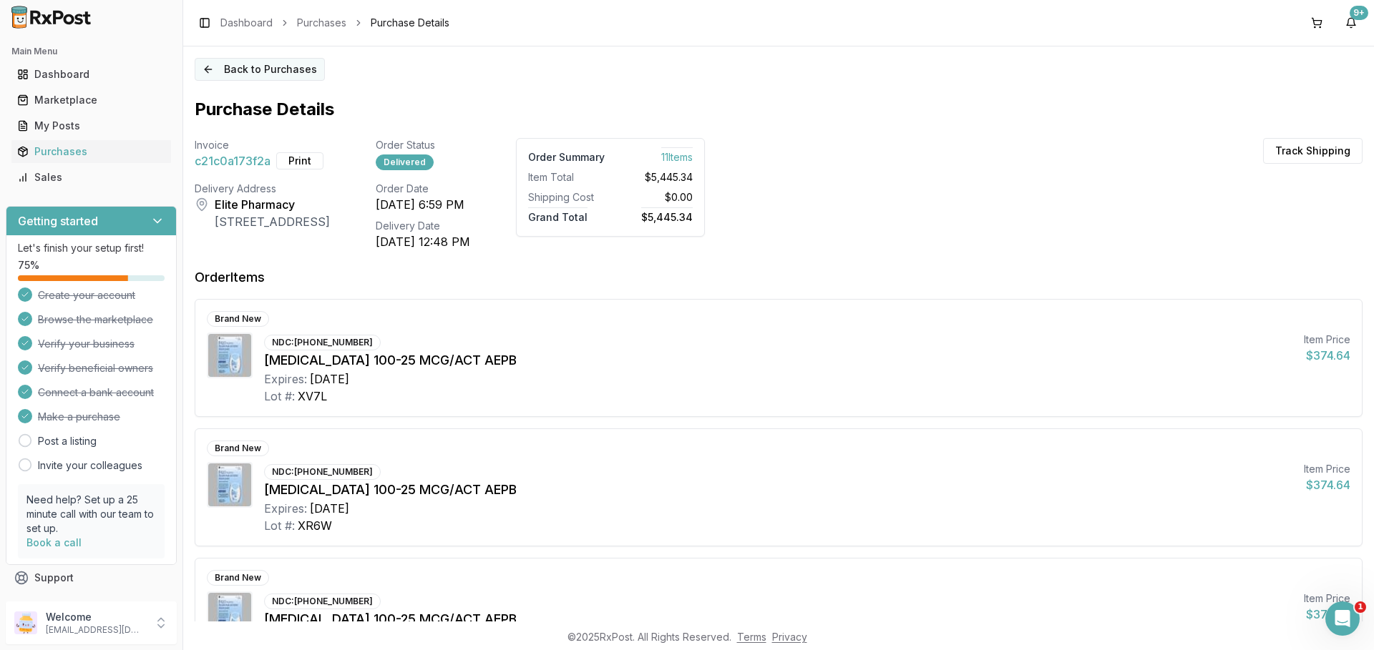
click at [260, 69] on button "Back to Purchases" at bounding box center [260, 69] width 130 height 23
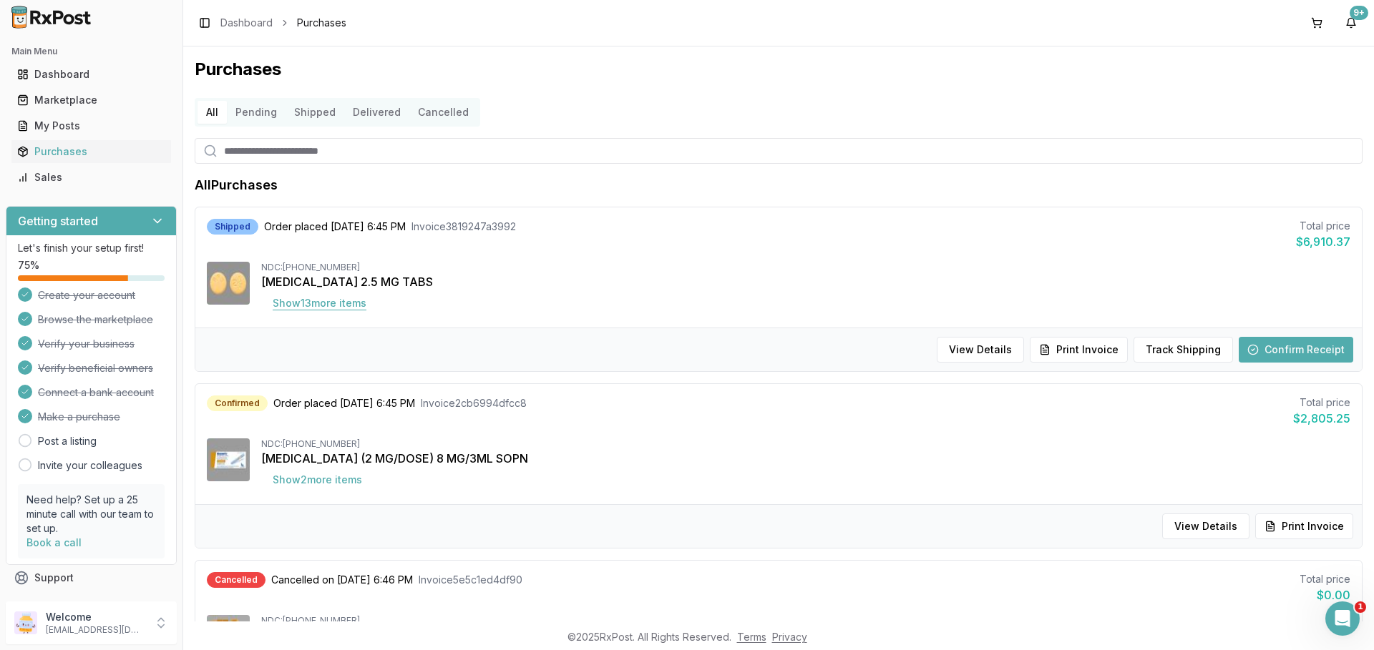
click at [343, 296] on button "Show 13 more item s" at bounding box center [319, 304] width 117 height 26
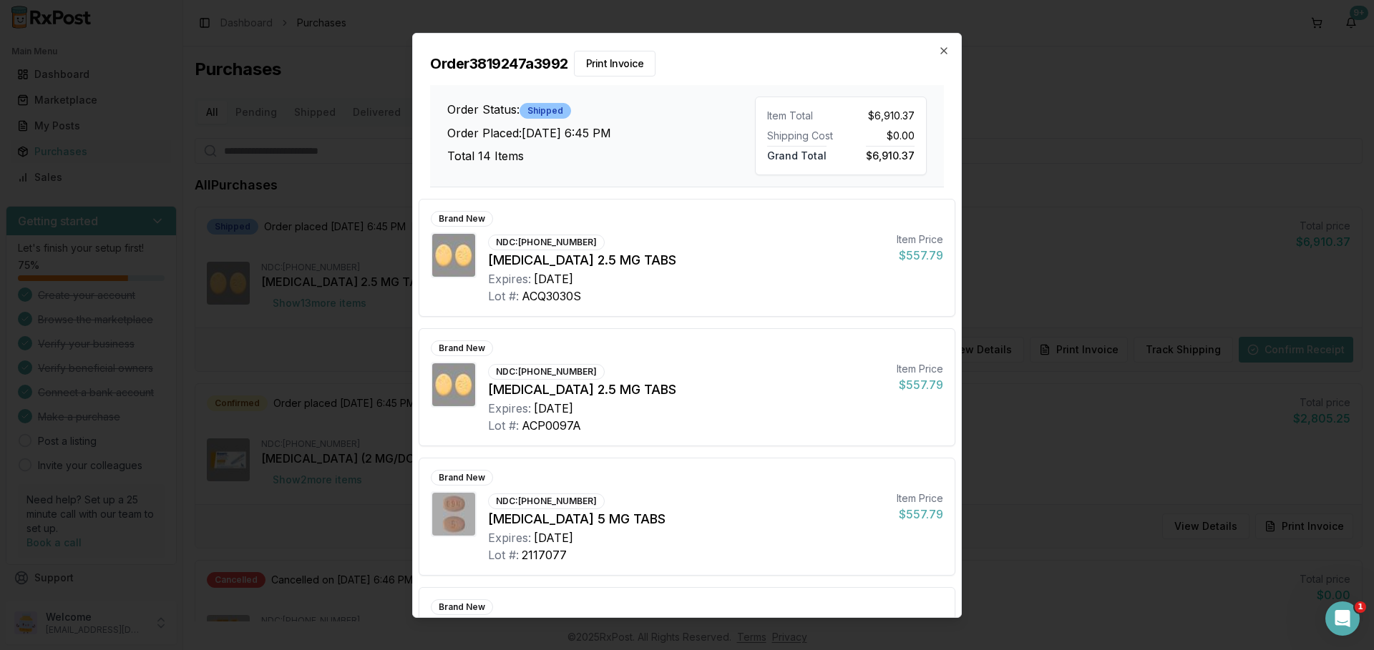
click at [944, 57] on div "Order 3819247a3992 Print Invoice Order Status: Shipped Order Placed: 08/07/2025…" at bounding box center [687, 110] width 548 height 154
click at [943, 54] on icon "button" at bounding box center [943, 49] width 11 height 11
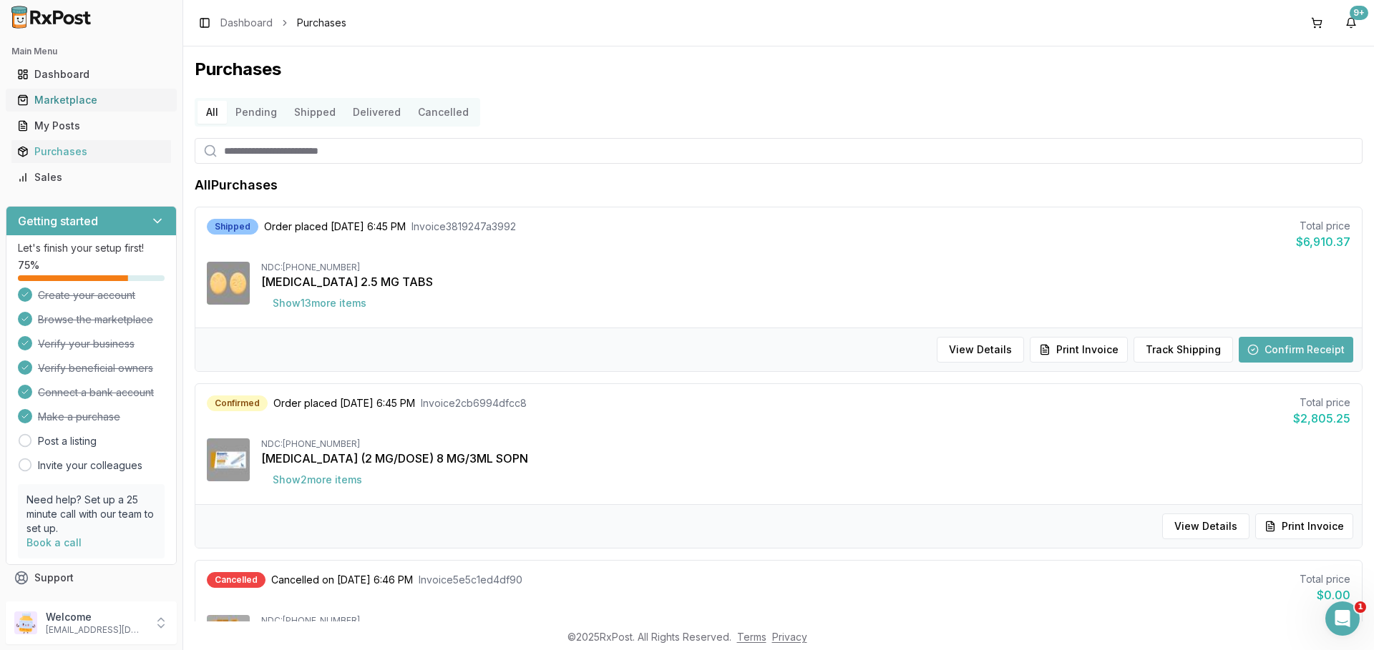
click at [80, 105] on div "Marketplace" at bounding box center [91, 100] width 148 height 14
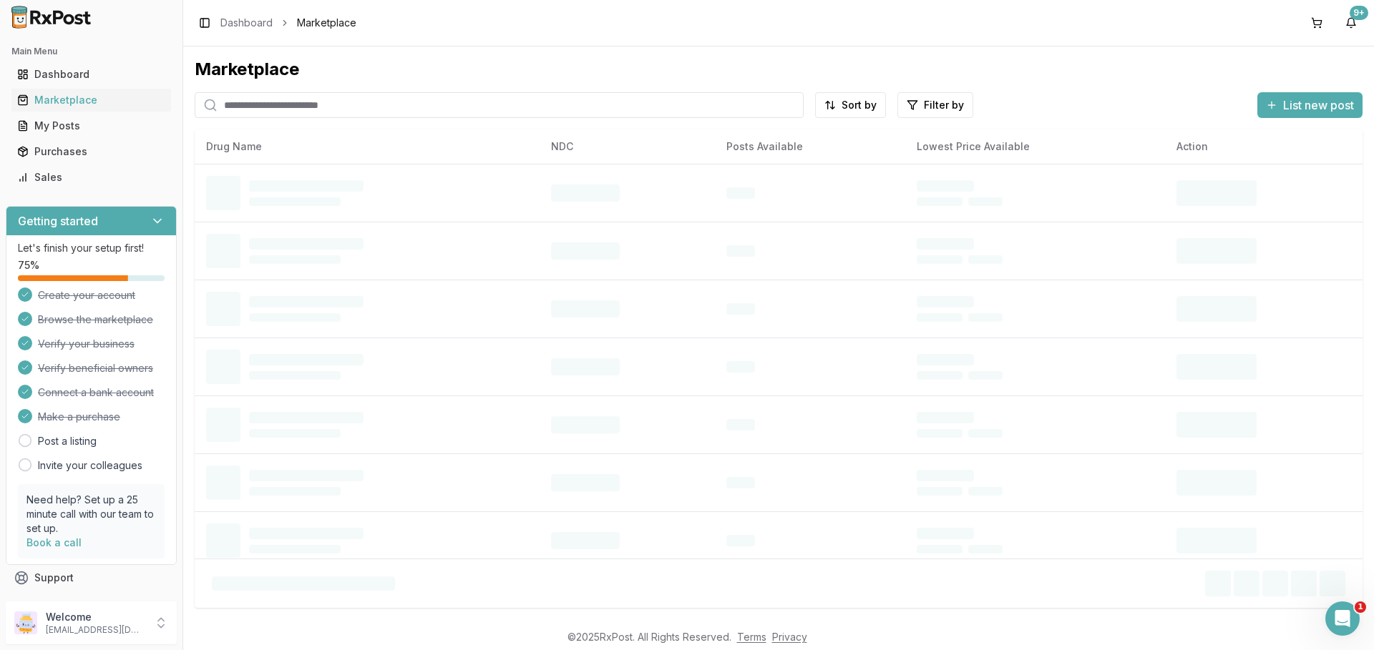
click at [320, 105] on input "search" at bounding box center [499, 105] width 609 height 26
paste input "*******"
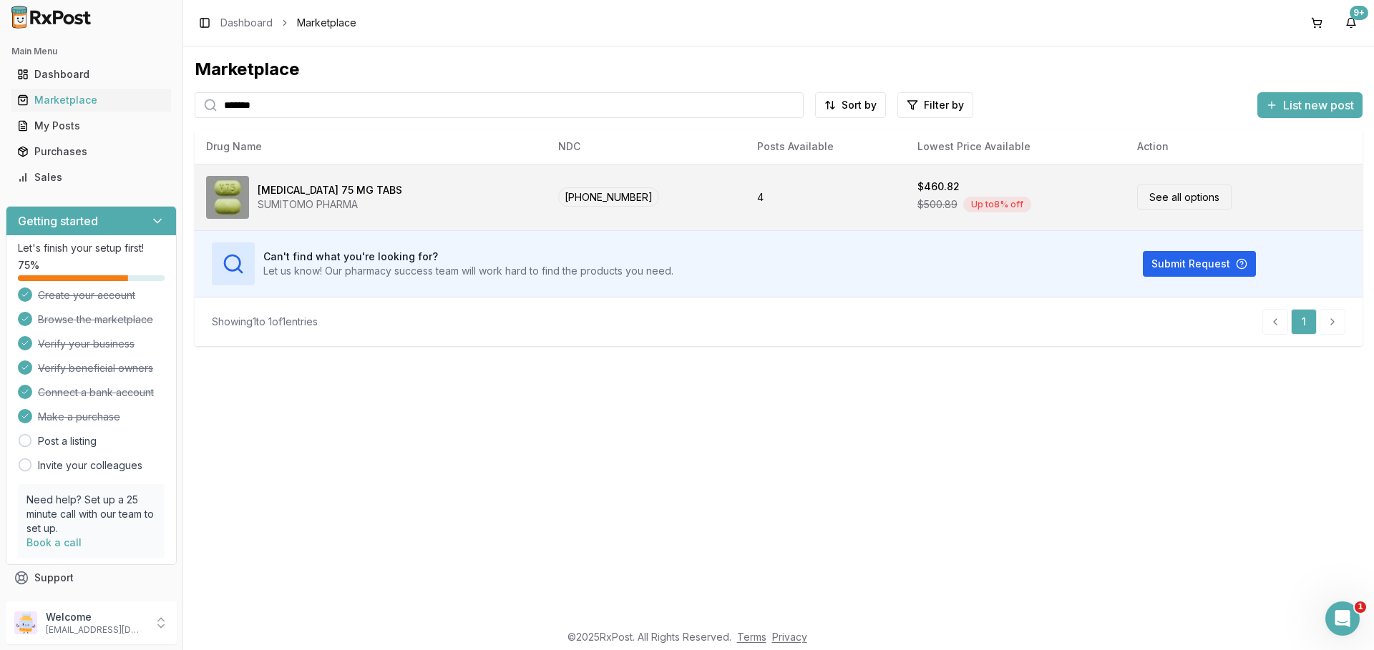
type input "*******"
click at [456, 170] on td "Gemtesa 75 MG TABS SUMITOMO PHARMA" at bounding box center [371, 197] width 352 height 67
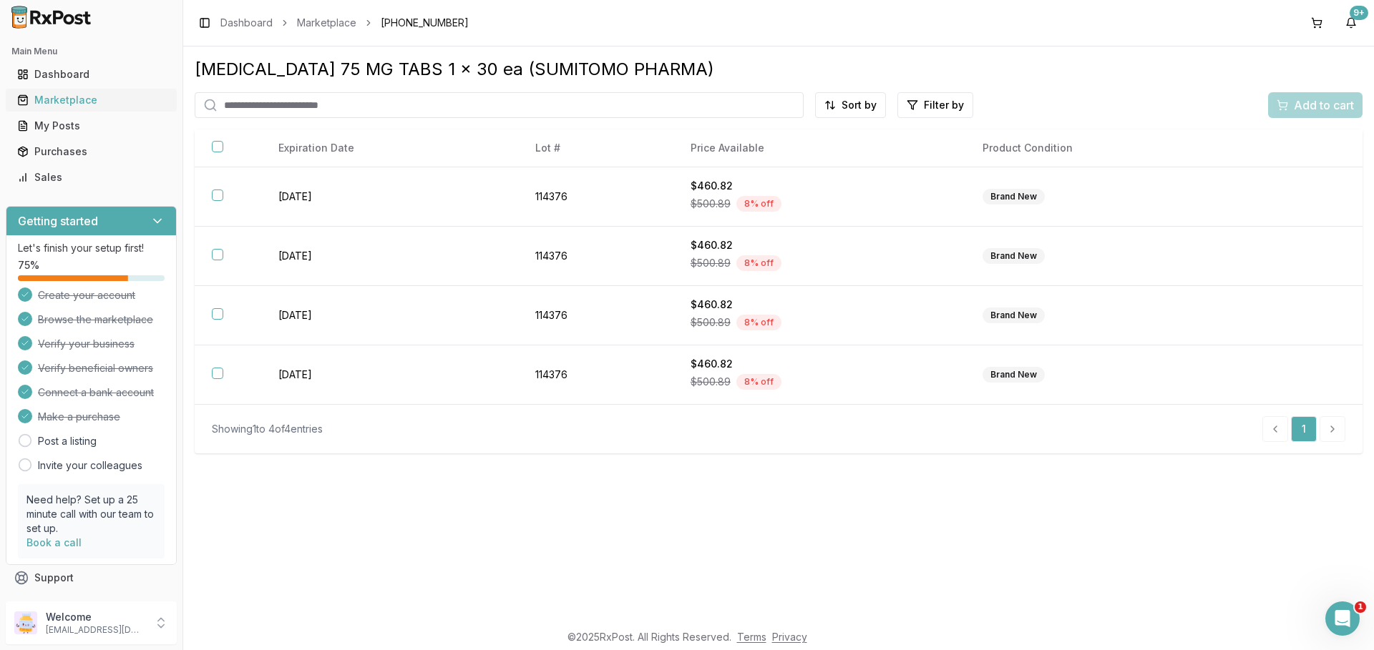
click at [85, 106] on div "Marketplace" at bounding box center [91, 100] width 148 height 14
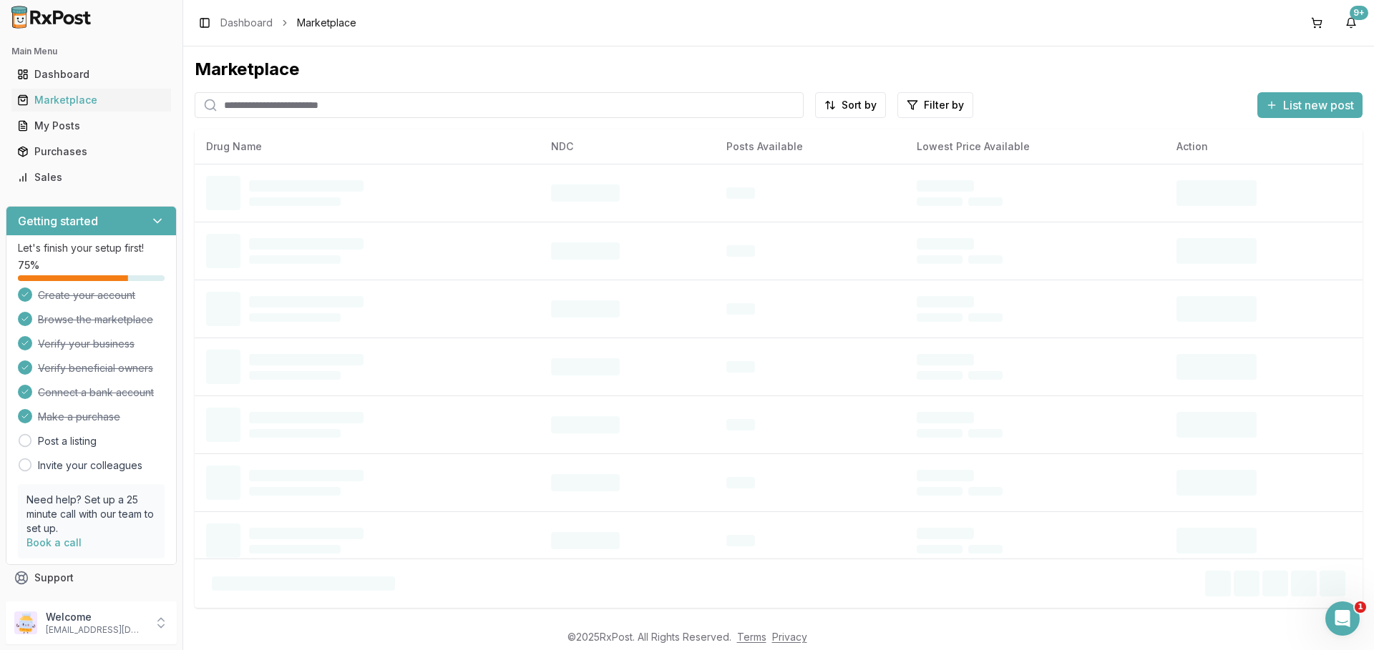
click at [296, 107] on input "search" at bounding box center [499, 105] width 609 height 26
paste input "**********"
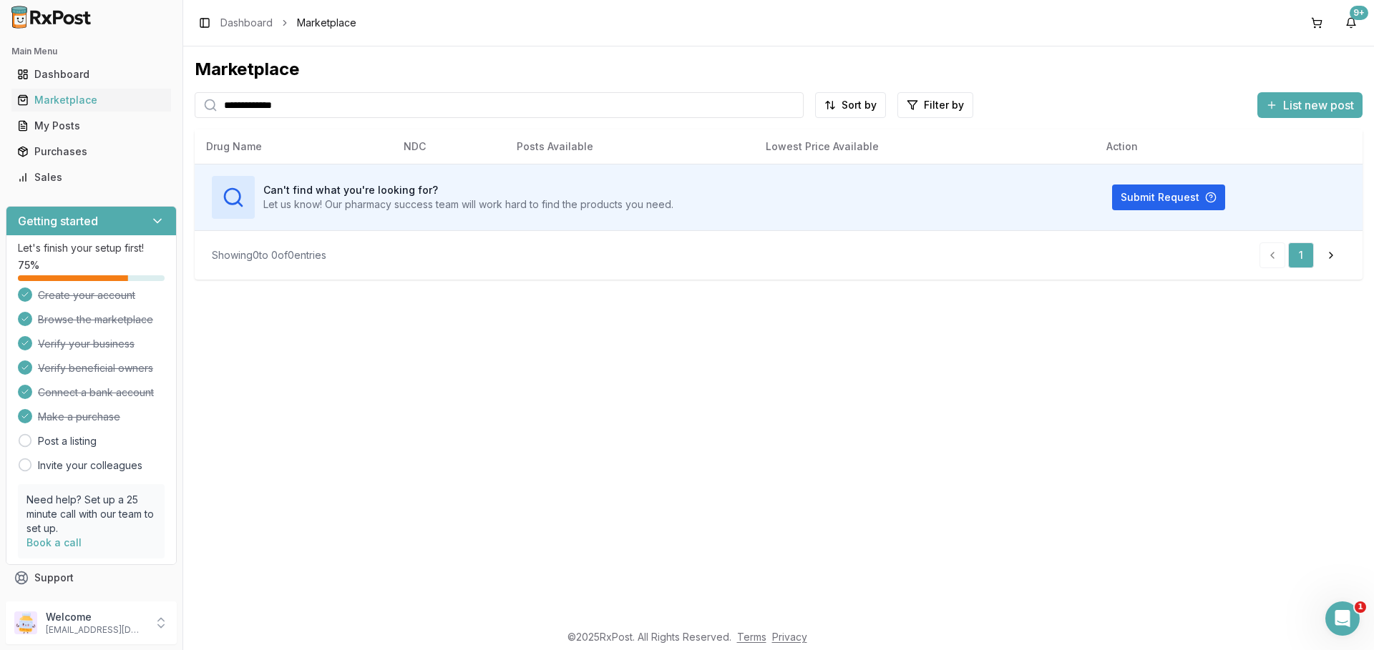
type input "**********"
drag, startPoint x: 333, startPoint y: 104, endPoint x: 208, endPoint y: 94, distance: 126.3
click at [208, 94] on div "**********" at bounding box center [499, 105] width 609 height 26
click at [788, 103] on input "**********" at bounding box center [499, 105] width 609 height 26
paste input "**********"
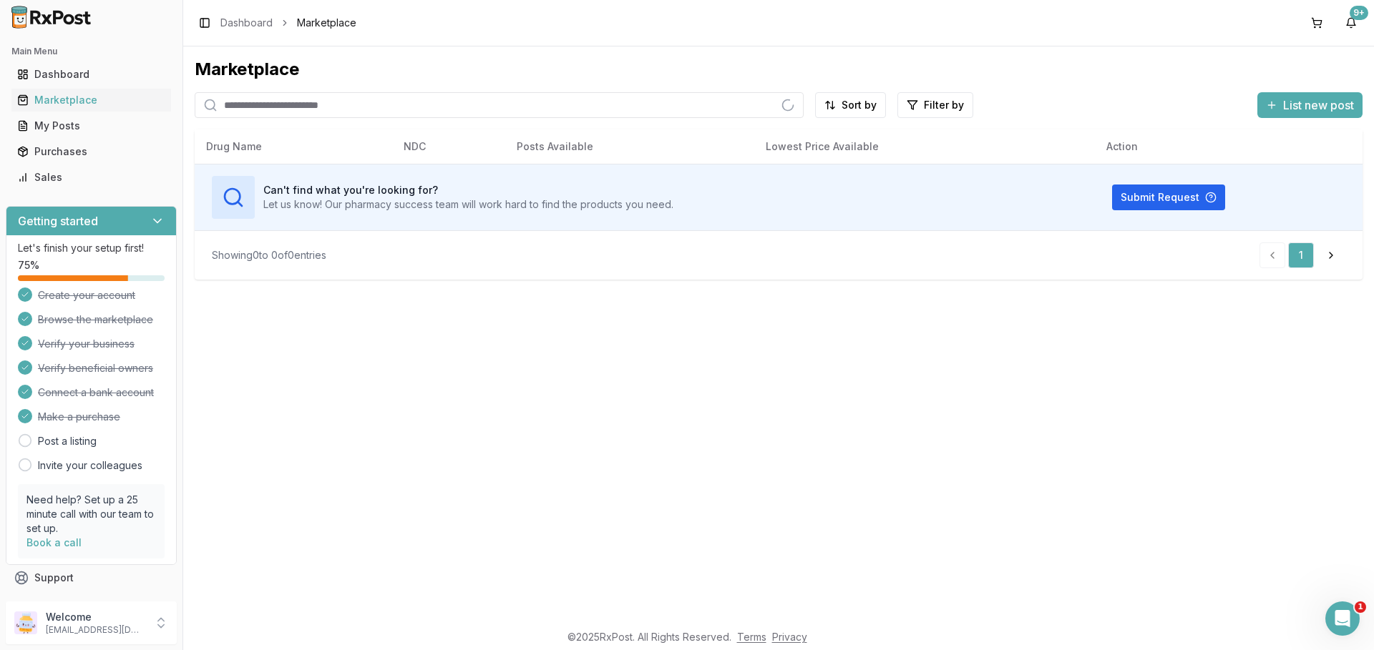
type input "**********"
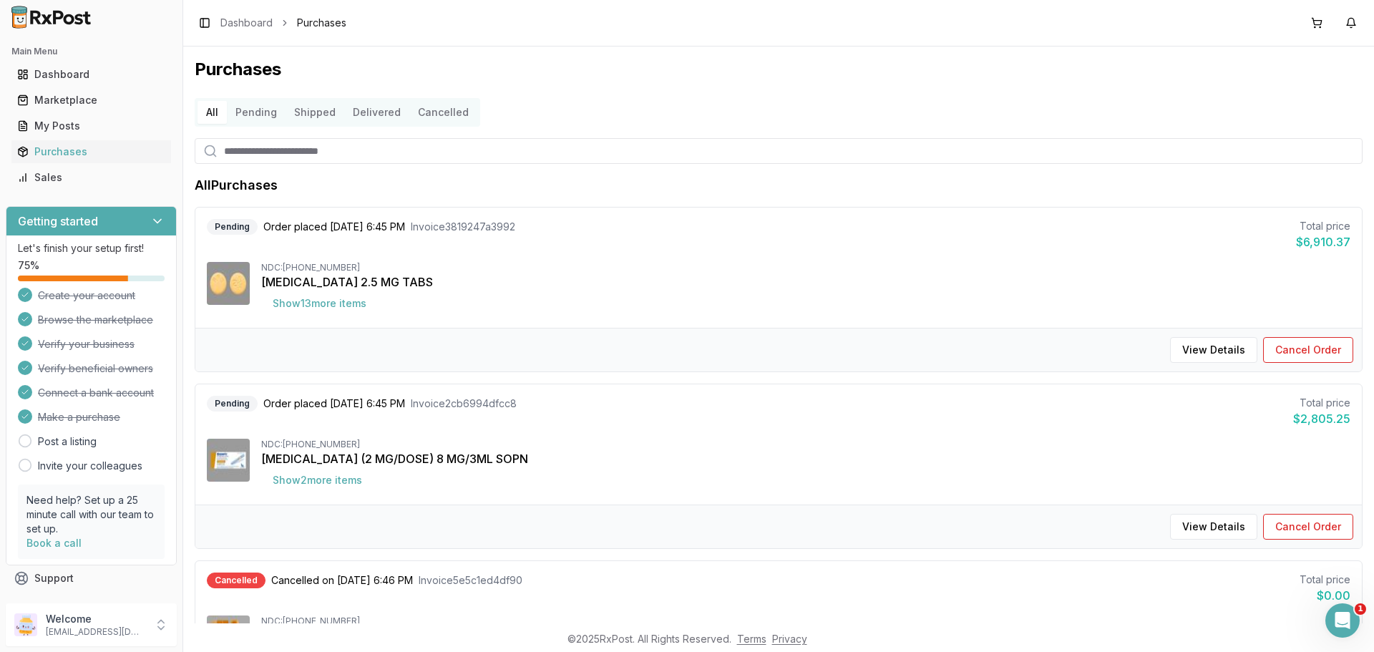
scroll to position [193, 0]
